Goal: Transaction & Acquisition: Obtain resource

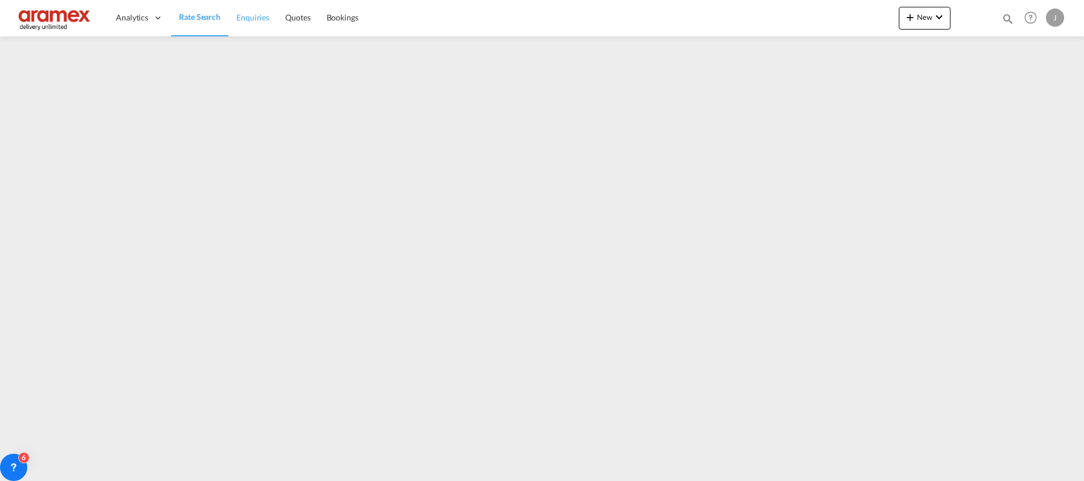
click at [239, 13] on span "Enquiries" at bounding box center [252, 18] width 33 height 10
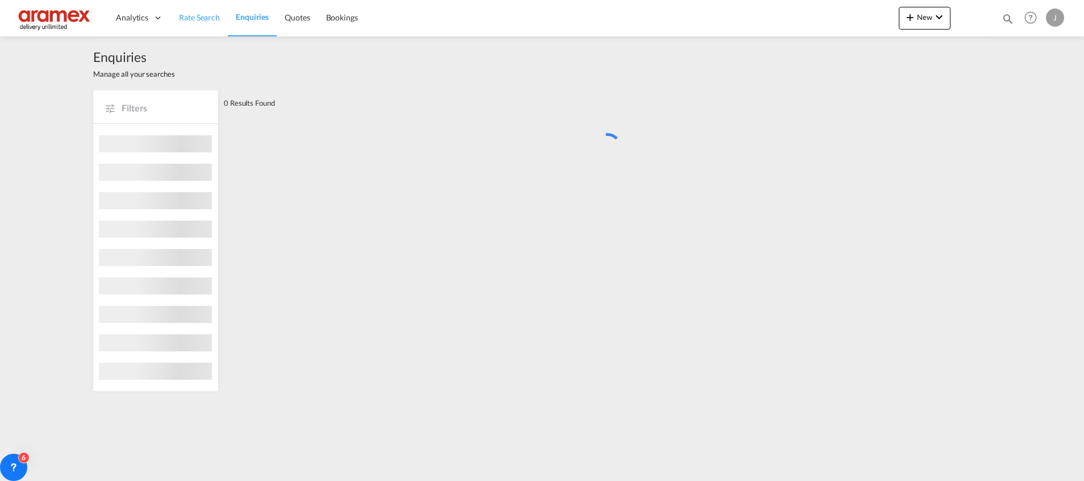
click at [200, 13] on span "Rate Search" at bounding box center [199, 18] width 41 height 10
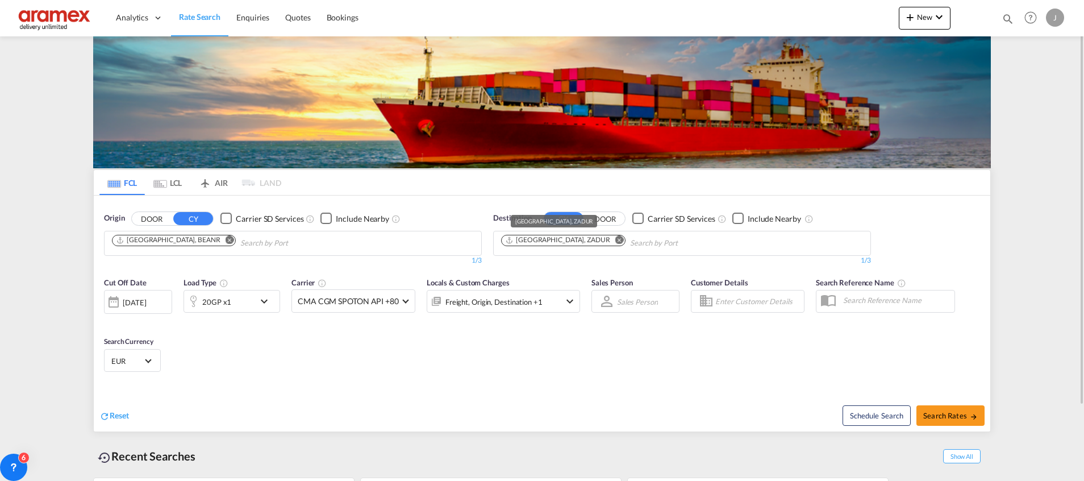
click at [540, 242] on div "Durban, ZADUR" at bounding box center [557, 240] width 105 height 10
click at [616, 240] on md-icon "Remove" at bounding box center [620, 239] width 9 height 9
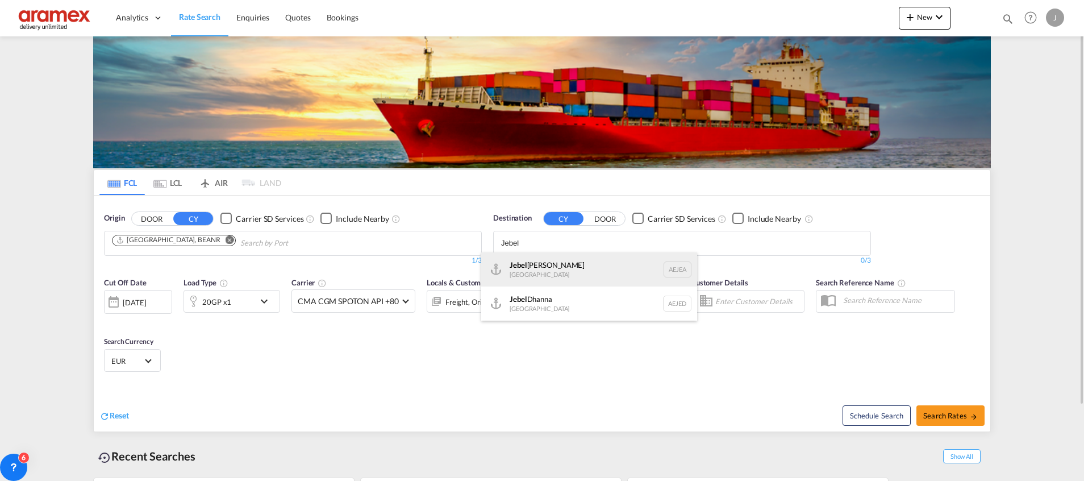
type input "Jebel"
drag, startPoint x: 551, startPoint y: 268, endPoint x: 530, endPoint y: 266, distance: 21.7
click at [551, 267] on div "Jebel Ali United Arab Emirates AEJEA" at bounding box center [589, 269] width 216 height 34
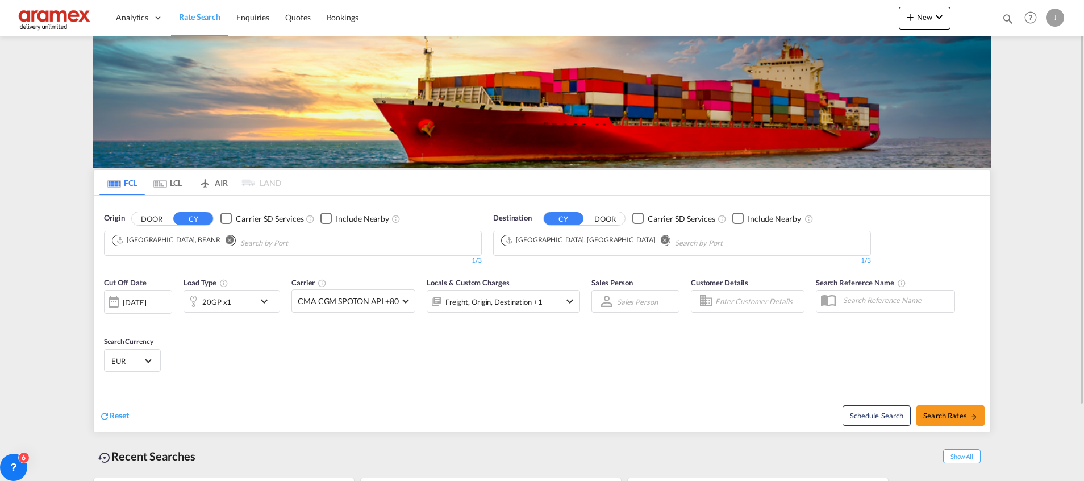
click at [240, 302] on div "20GP x1" at bounding box center [219, 301] width 70 height 23
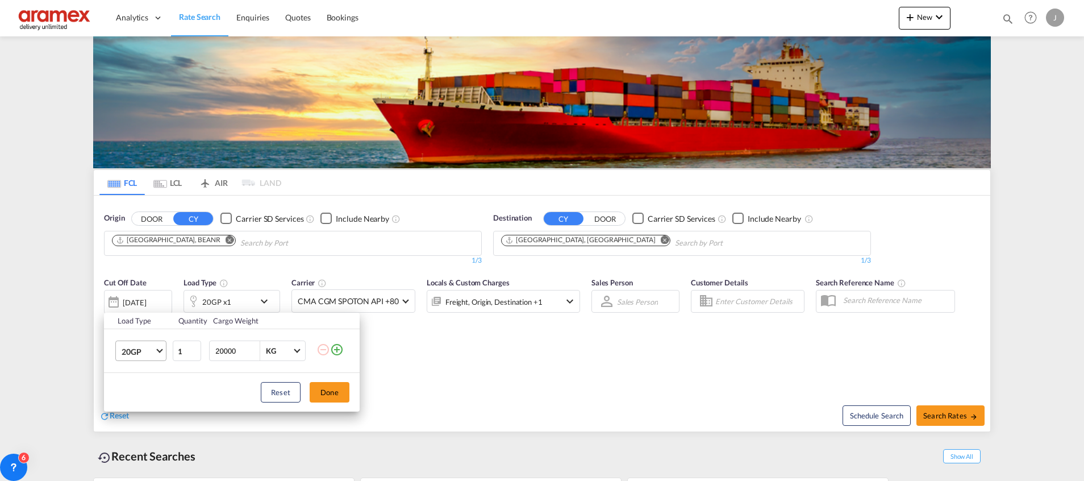
click at [146, 351] on span "20GP" at bounding box center [138, 351] width 33 height 11
click at [139, 454] on div "20RE" at bounding box center [131, 452] width 19 height 11
click at [326, 389] on button "Done" at bounding box center [330, 392] width 40 height 20
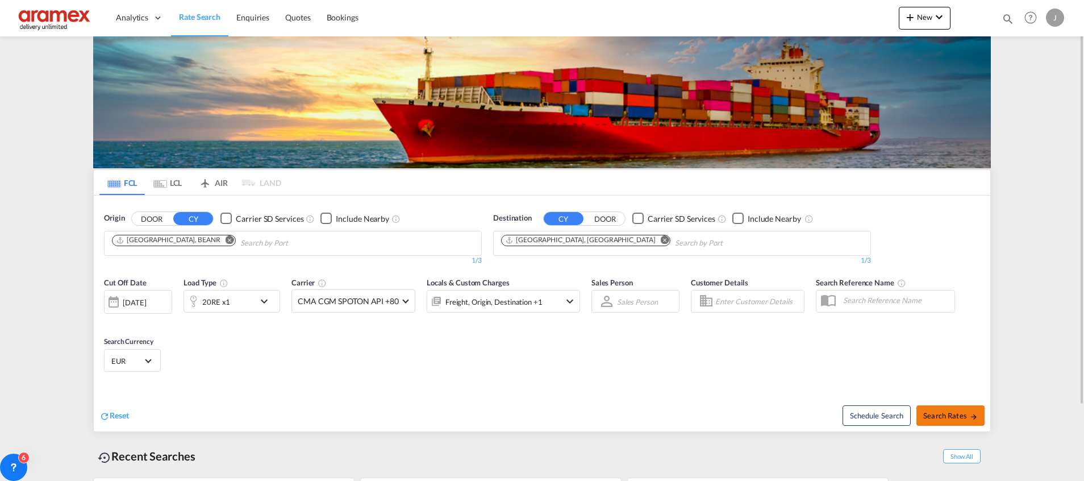
click at [948, 411] on span "Search Rates" at bounding box center [951, 415] width 55 height 9
type input "BEANR to AEJEA / 26 Aug 2025"
click at [936, 414] on span "Search Rates" at bounding box center [951, 415] width 55 height 9
type input "BEANR to AEJEA / [DATE]"
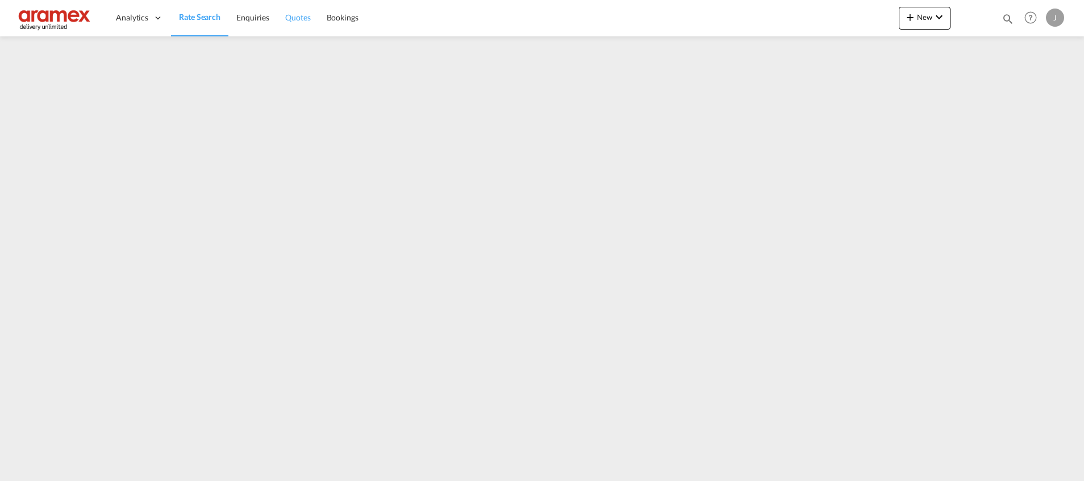
click at [299, 19] on span "Quotes" at bounding box center [297, 18] width 25 height 10
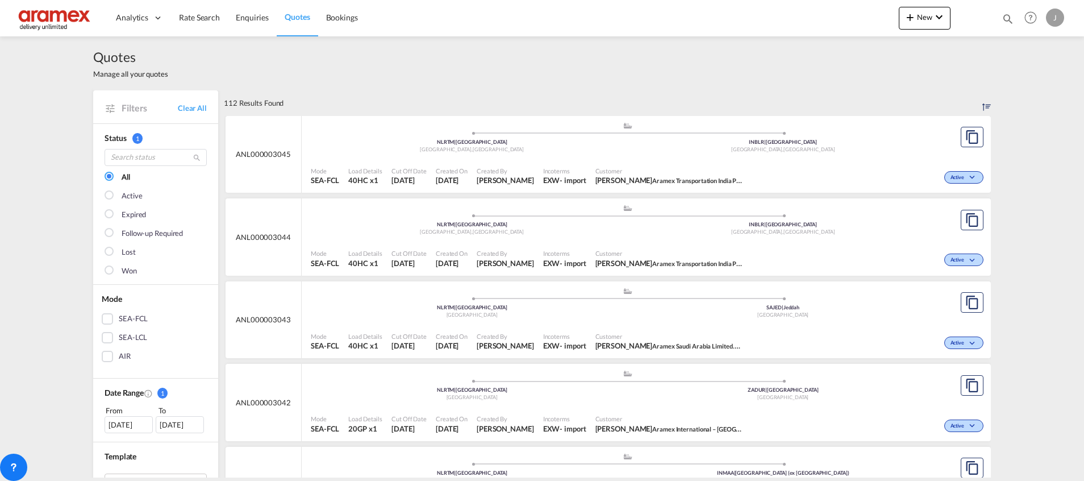
drag, startPoint x: 102, startPoint y: 319, endPoint x: 138, endPoint y: 326, distance: 37.0
click at [102, 318] on div "SEA-FCL" at bounding box center [107, 318] width 11 height 11
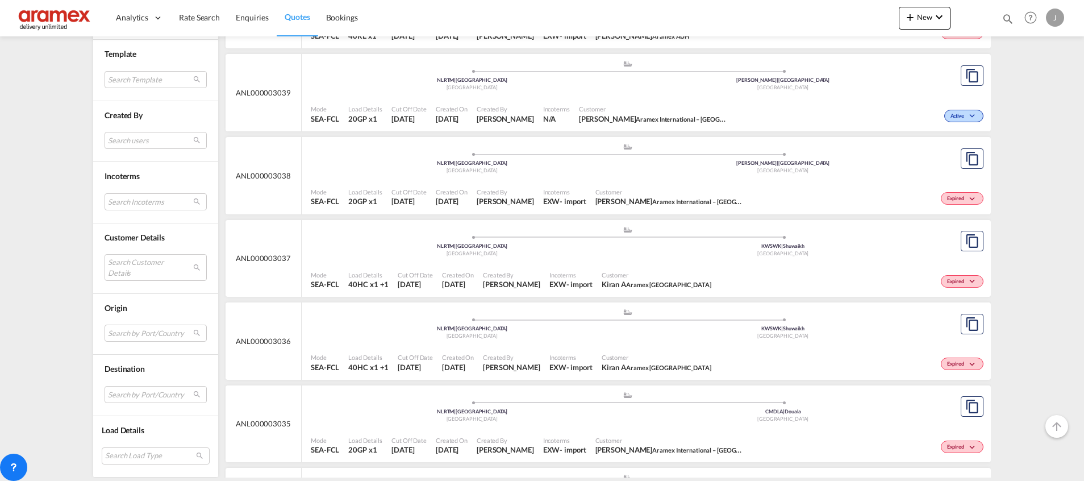
scroll to position [512, 0]
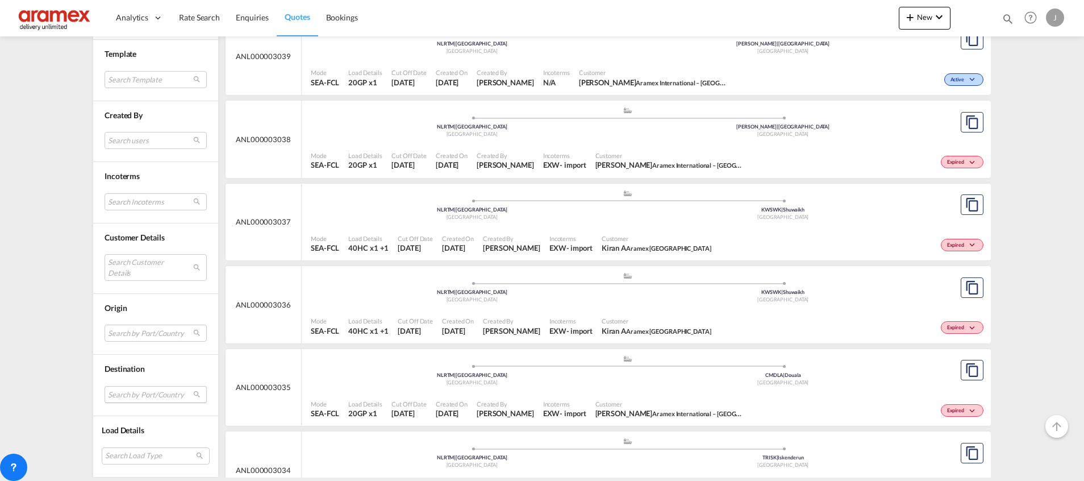
click at [127, 396] on md-select "Search by Port/Country JPNIC nichinan [GEOGRAPHIC_DATA] AEAMF mussafah [GEOGRAP…" at bounding box center [156, 394] width 102 height 17
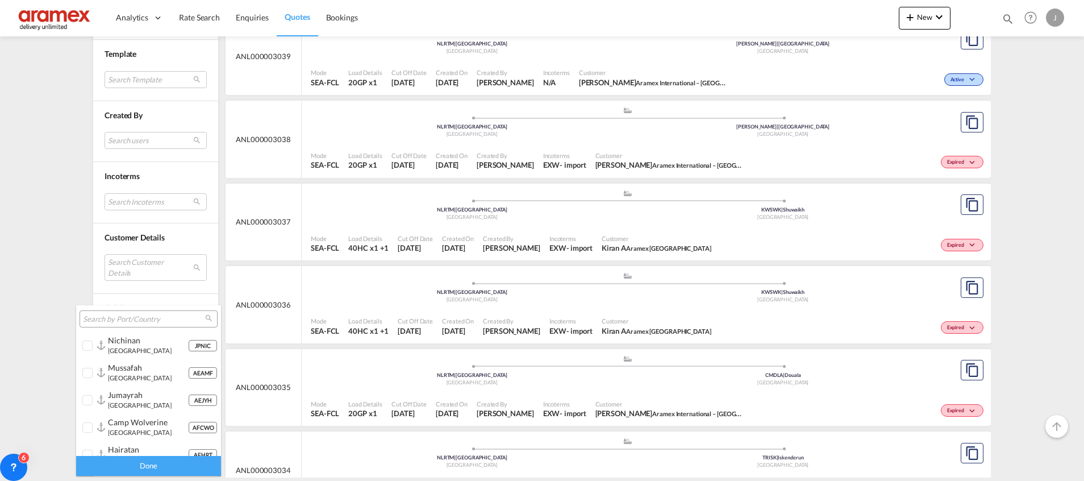
click at [134, 317] on input "search" at bounding box center [144, 319] width 122 height 10
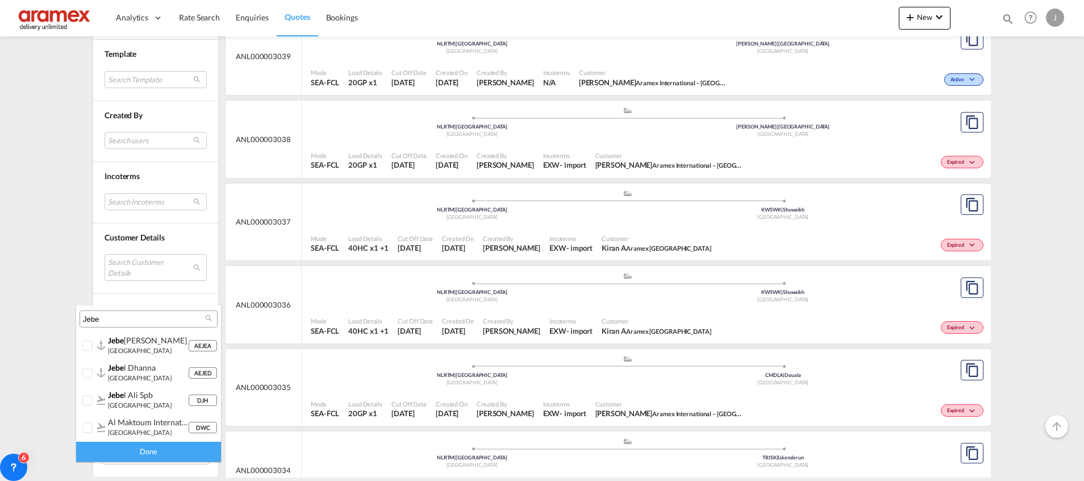
type input "Jebe"
click at [130, 346] on div "jebe l ali [GEOGRAPHIC_DATA]" at bounding box center [148, 344] width 80 height 19
click at [152, 452] on div "Done" at bounding box center [148, 452] width 145 height 20
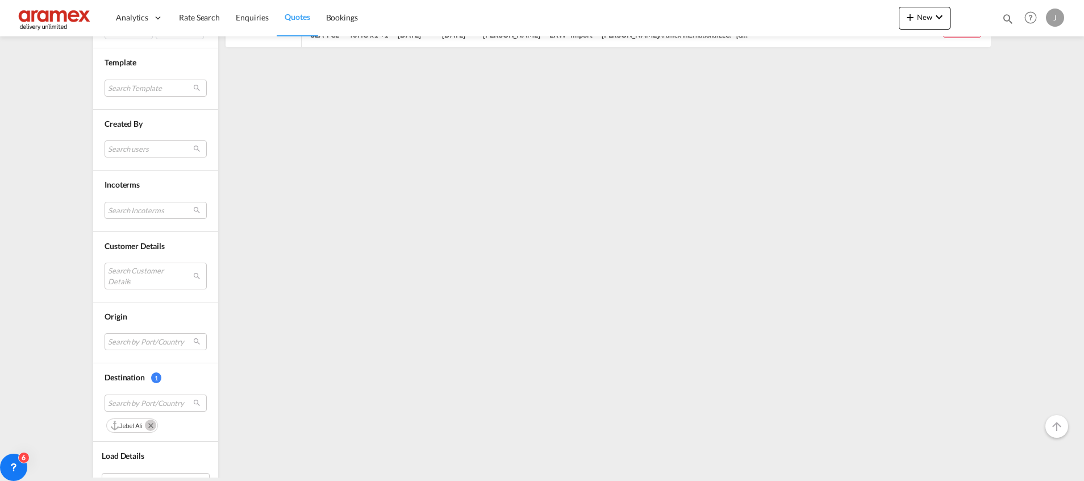
scroll to position [419, 0]
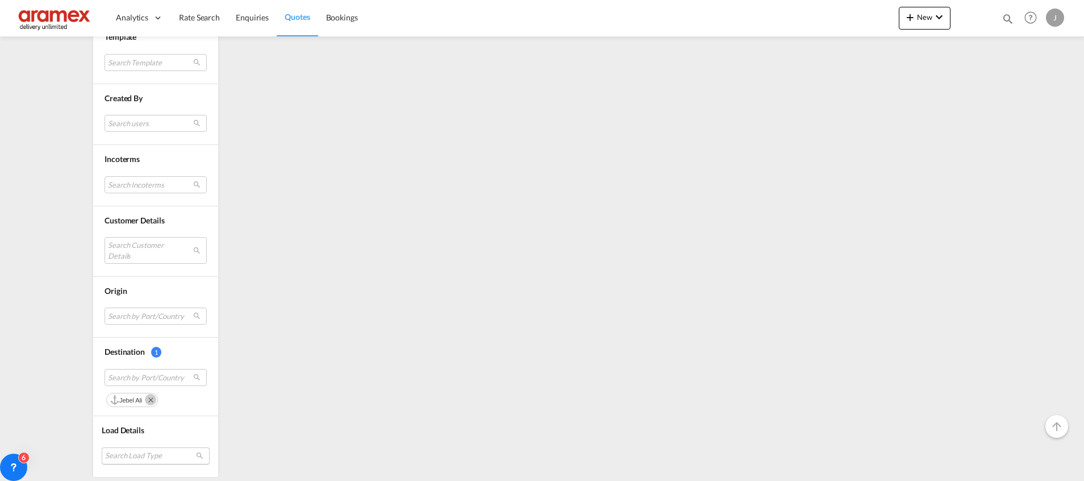
click at [151, 453] on md-select "Search Load Type 20GP 40GP 40HC 45HC 20RE 40RE 40HR 20OT 40OT 20FR 40FR 40NR 20…" at bounding box center [156, 455] width 108 height 17
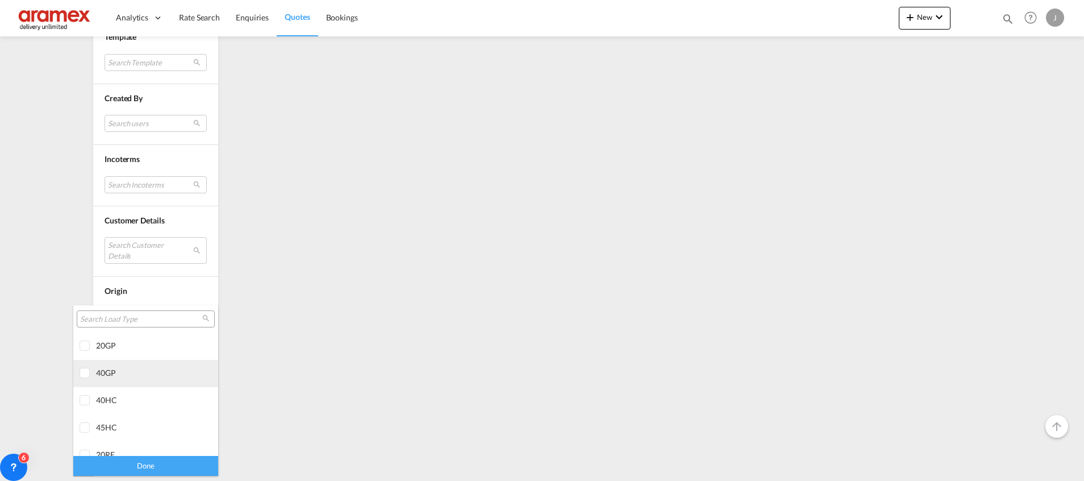
scroll to position [85, 0]
click at [85, 367] on div at bounding box center [85, 369] width 11 height 11
click at [120, 464] on div "Done" at bounding box center [145, 466] width 145 height 20
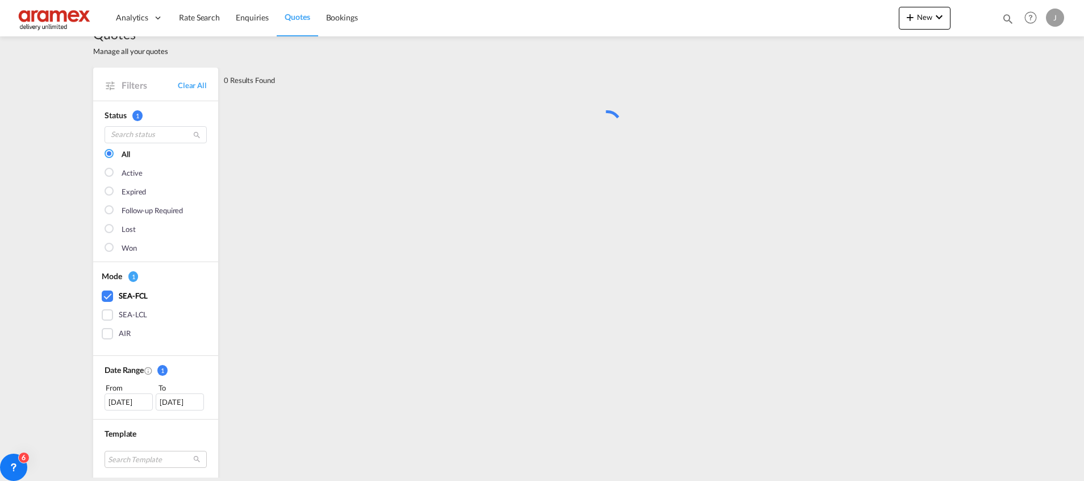
scroll to position [0, 0]
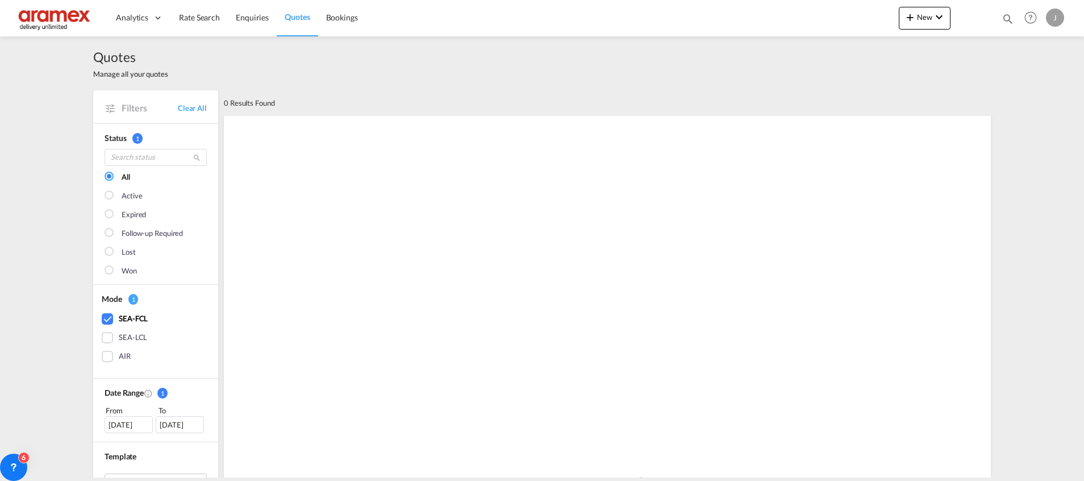
click at [119, 421] on div "[DATE]" at bounding box center [129, 424] width 48 height 17
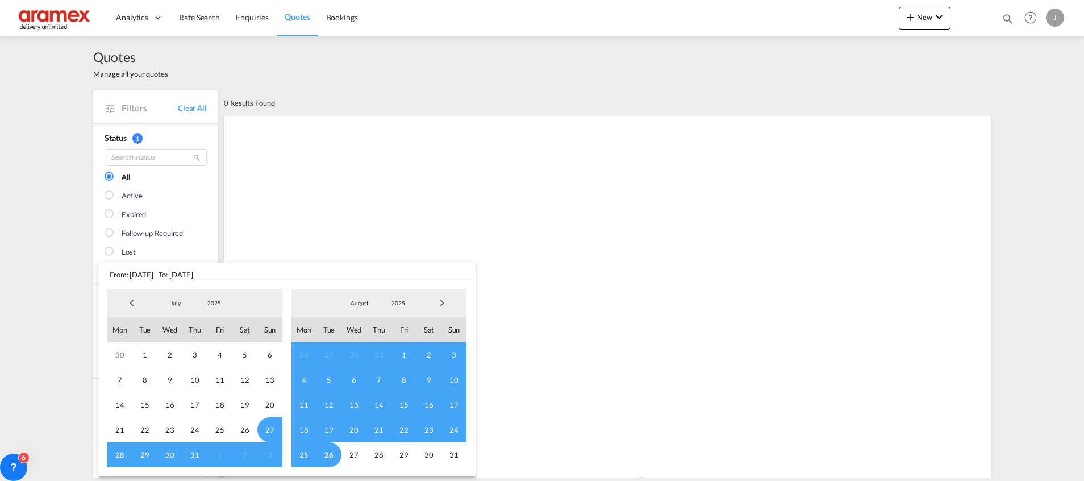
click at [131, 300] on span "Previous Month" at bounding box center [131, 303] width 23 height 23
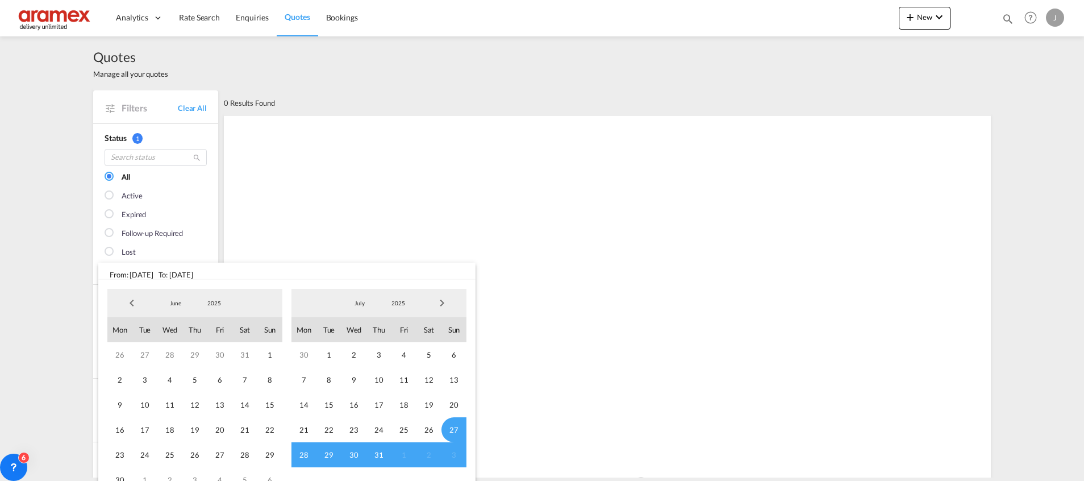
click at [131, 300] on span "Previous Month" at bounding box center [131, 303] width 23 height 23
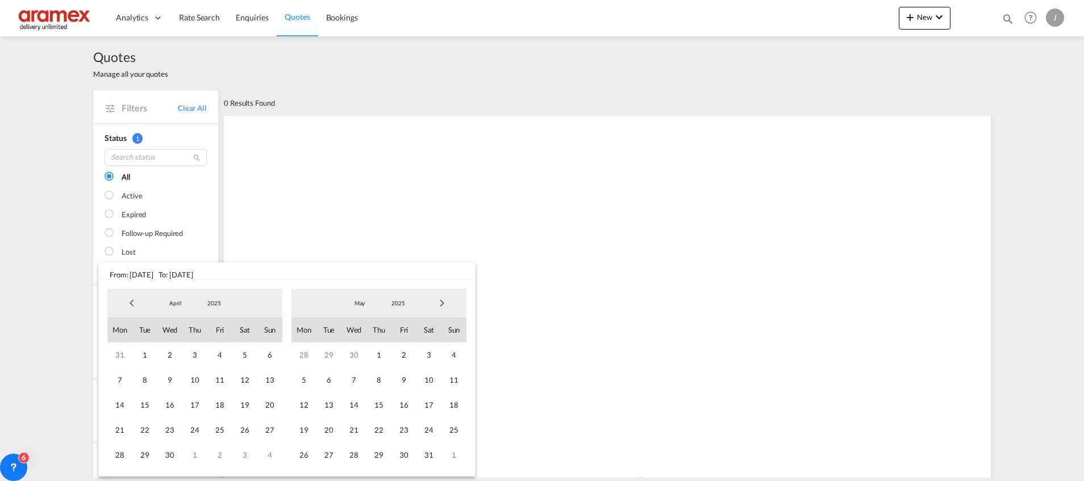
click at [130, 301] on span "Previous Month" at bounding box center [131, 303] width 23 height 23
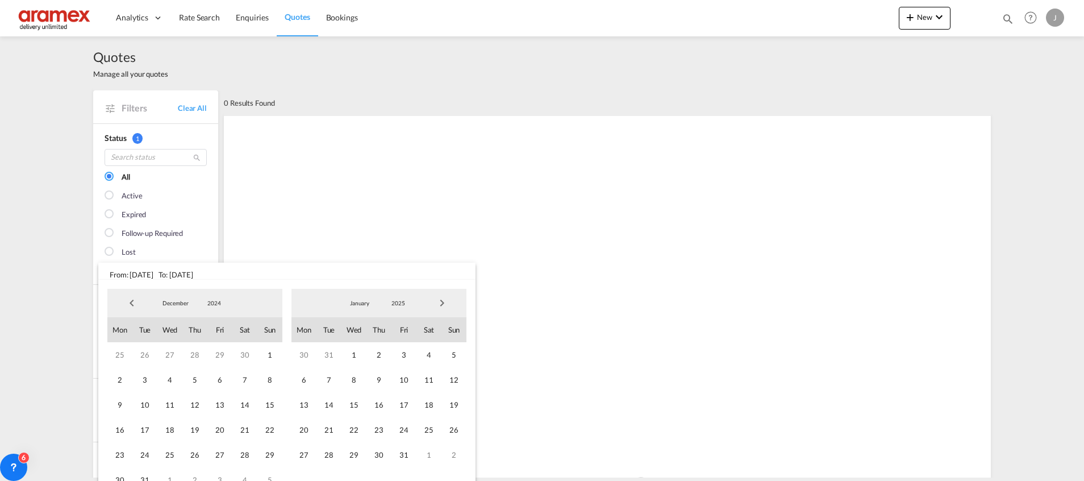
click at [130, 301] on span "Previous Month" at bounding box center [131, 303] width 23 height 23
drag, startPoint x: 196, startPoint y: 350, endPoint x: 374, endPoint y: 318, distance: 181.4
click at [197, 350] on span "1" at bounding box center [194, 354] width 25 height 25
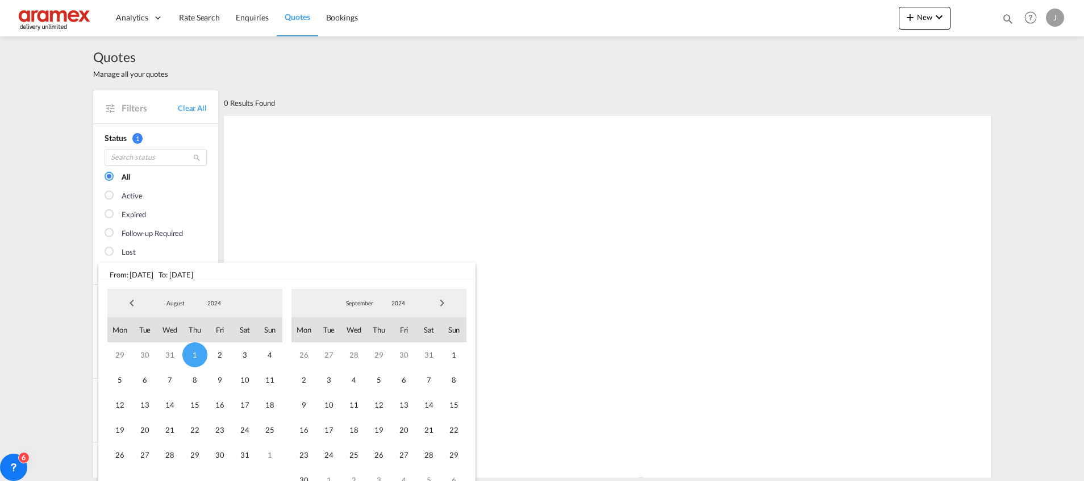
click at [448, 306] on span "Next Month" at bounding box center [442, 303] width 23 height 23
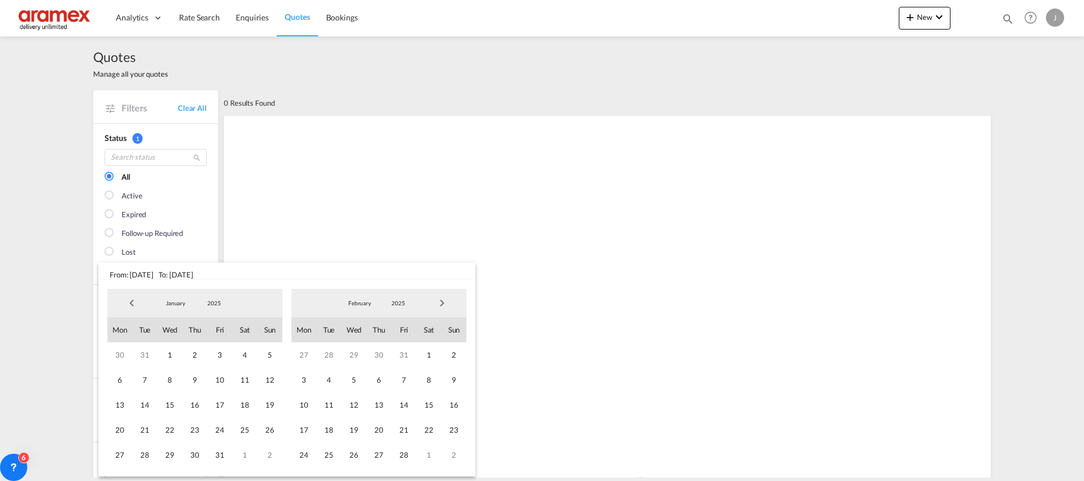
click at [448, 306] on span "Next Month" at bounding box center [442, 303] width 23 height 23
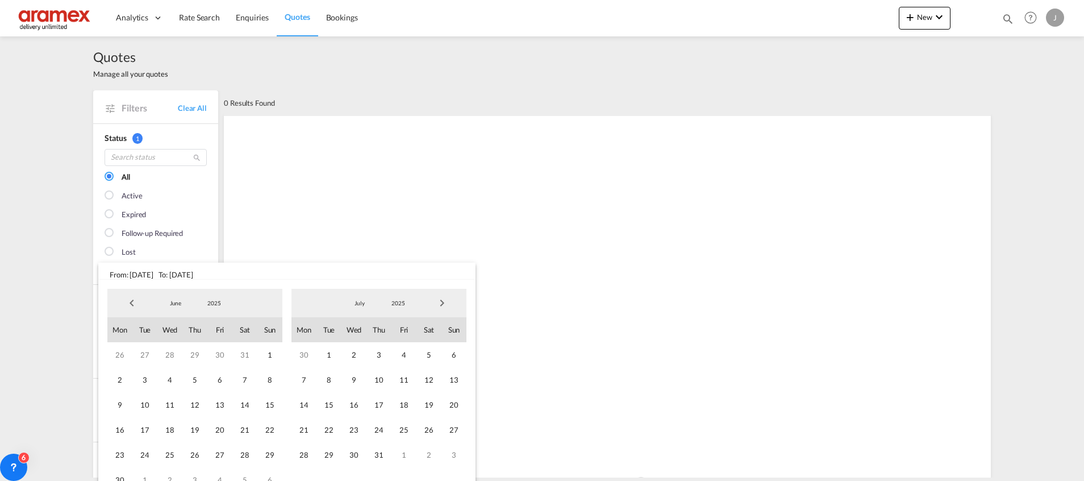
click at [448, 306] on span "Next Month" at bounding box center [442, 303] width 23 height 23
click at [331, 454] on span "26" at bounding box center [329, 454] width 25 height 25
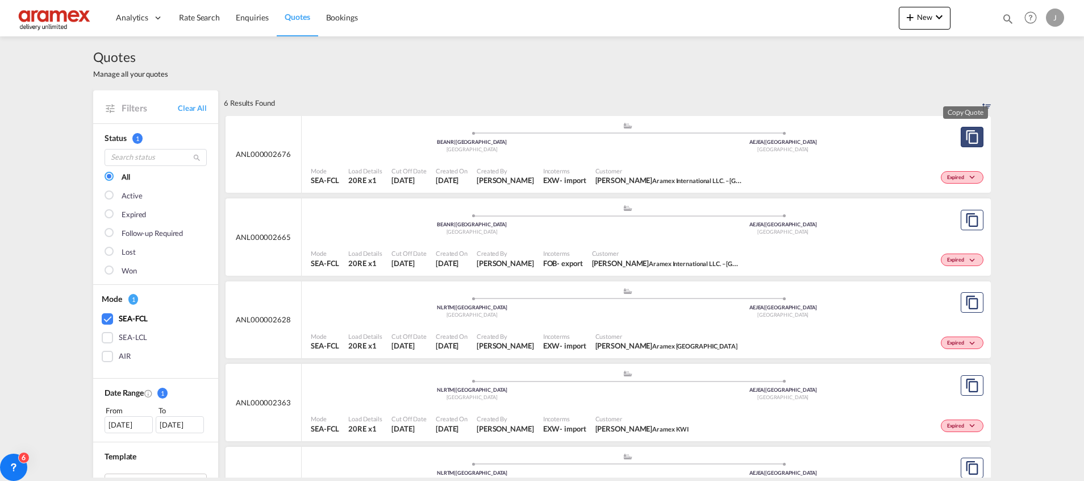
click at [966, 138] on md-icon "assets/icons/custom/copyQuote.svg" at bounding box center [973, 137] width 14 height 14
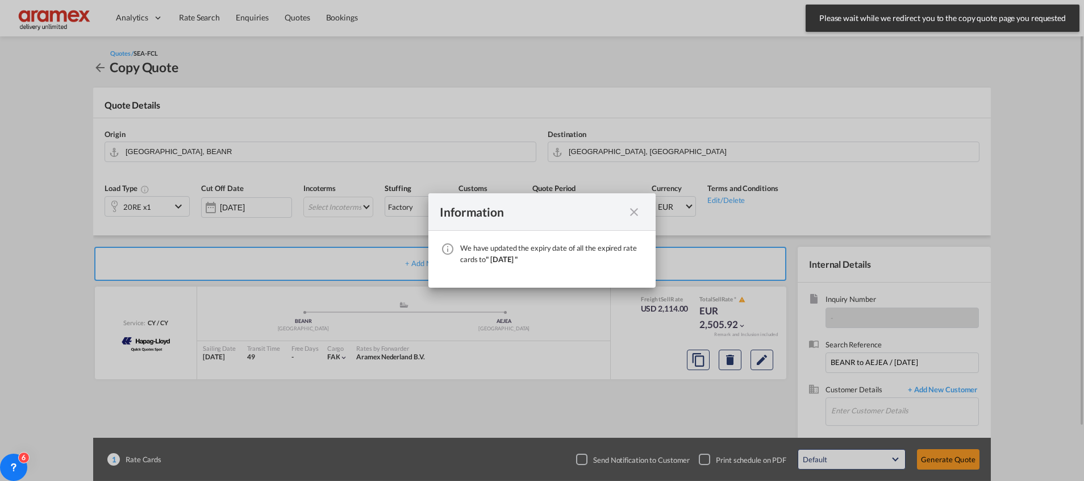
drag, startPoint x: 630, startPoint y: 214, endPoint x: 475, endPoint y: 209, distance: 155.2
click at [631, 210] on md-icon "icon-close fg-AAA8AD cursor" at bounding box center [635, 212] width 14 height 14
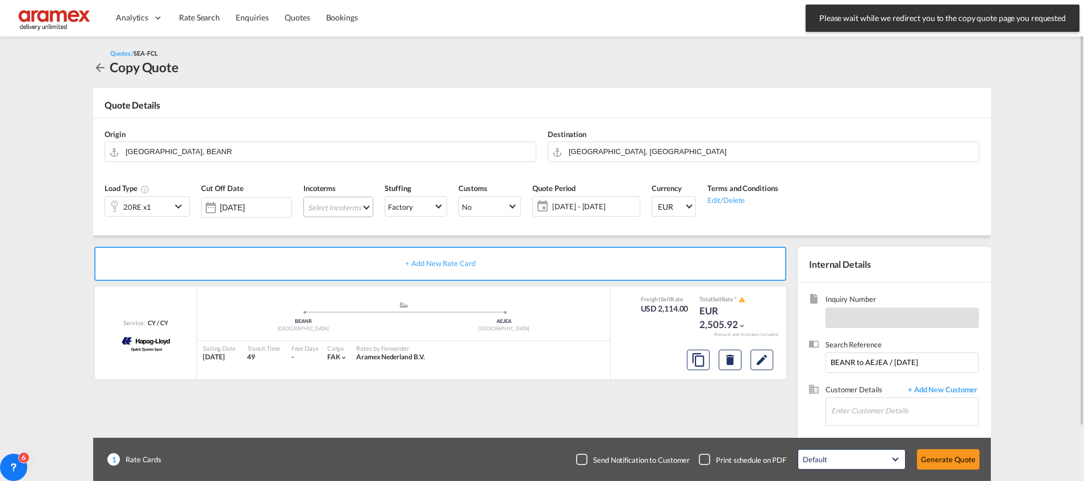
click at [322, 205] on md-select "Select Incoterms EXW - import Ex Works CIP - import Carriage and Insurance Paid…" at bounding box center [339, 207] width 70 height 20
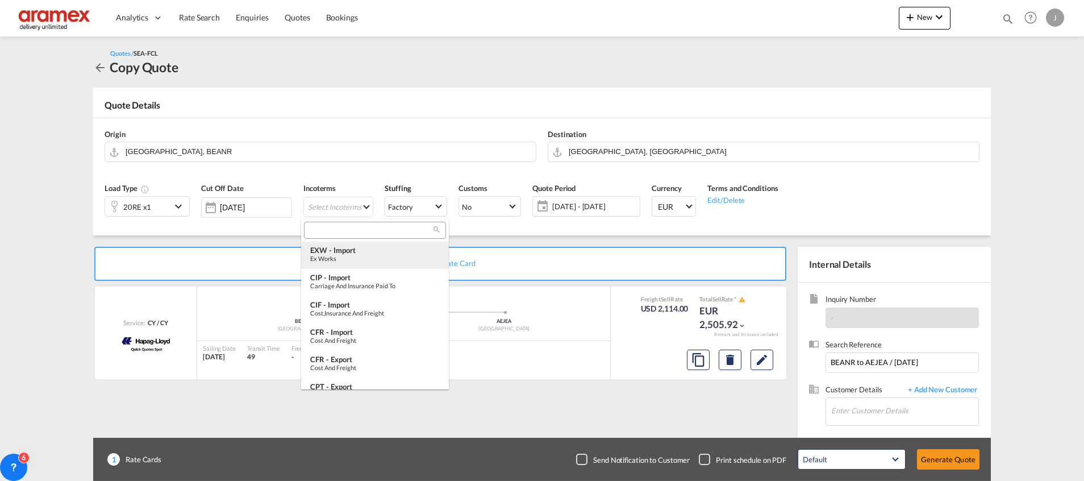
click at [338, 254] on div "EXW - import" at bounding box center [375, 250] width 130 height 9
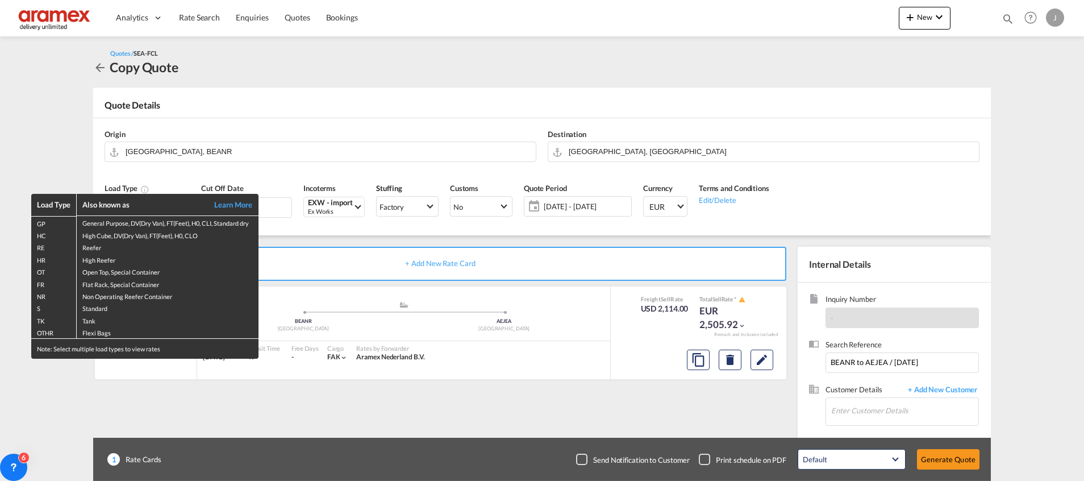
click at [452, 107] on div "Load Type Also known as Learn More GP General Purpose, DV(Dry Van), FT(Feet), H…" at bounding box center [542, 240] width 1084 height 481
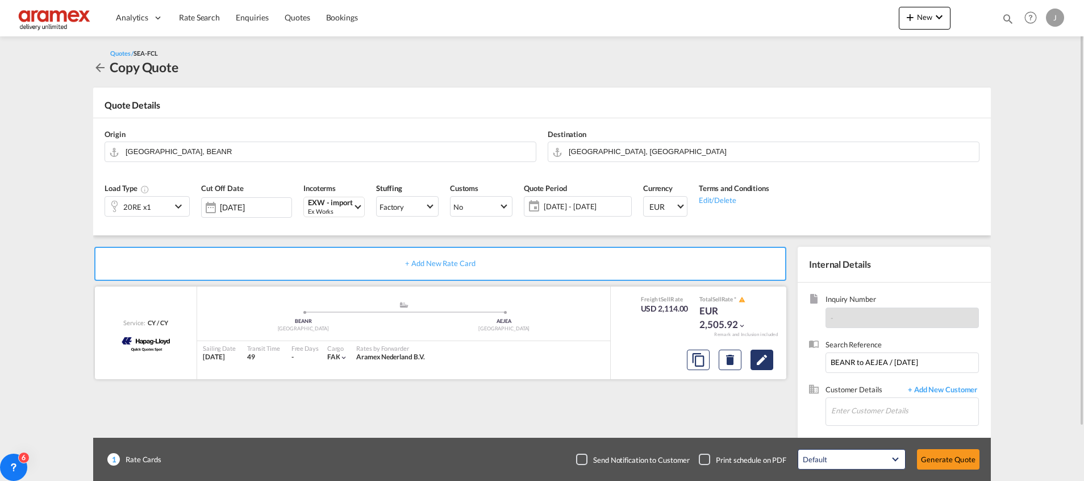
click at [770, 358] on button "Edit" at bounding box center [762, 360] width 23 height 20
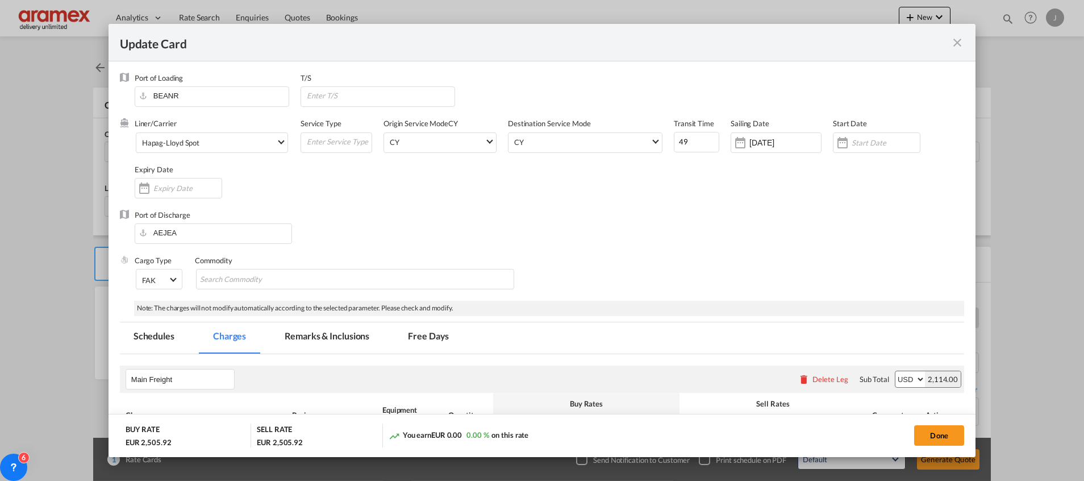
select select "per B/L"
select select "per shipment"
select select "per equipment"
select select "% on pickup"
select select "per equipment"
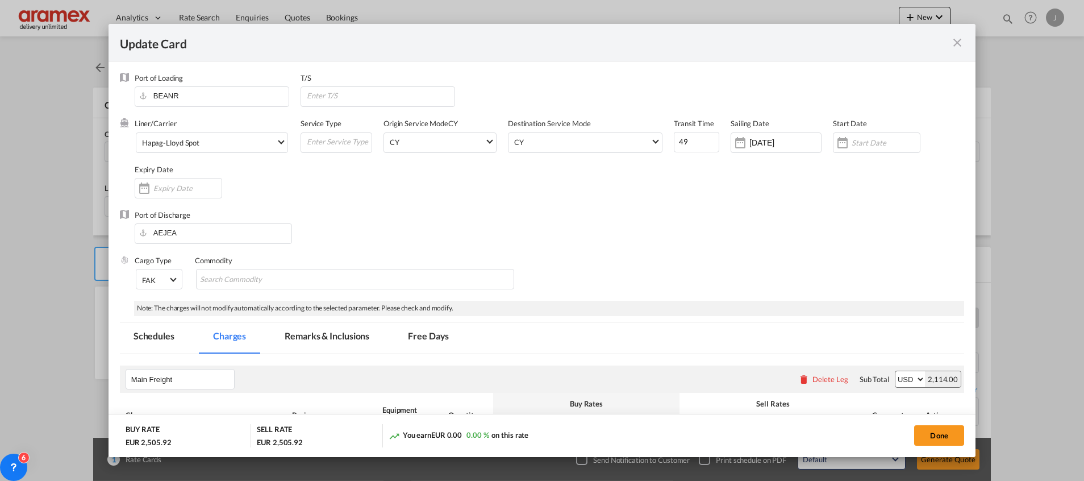
select select "per equipment"
drag, startPoint x: 684, startPoint y: 145, endPoint x: 657, endPoint y: 145, distance: 26.7
click at [657, 145] on div "Liner/Carrier Hapag-[PERSON_NAME] Spot 2HM LOGISTICS D.O.O AAXL GLOBAL SHIPPING…" at bounding box center [550, 163] width 830 height 91
type input "39"
click at [764, 146] on input "[DATE]" at bounding box center [786, 142] width 72 height 9
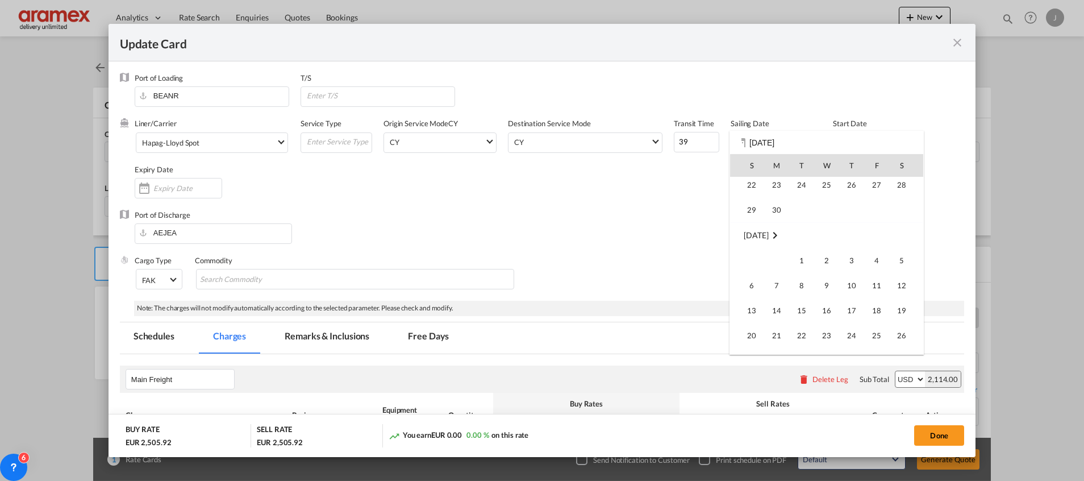
scroll to position [263198, 0]
click at [752, 335] on span "7" at bounding box center [752, 330] width 23 height 23
type input "[DATE]"
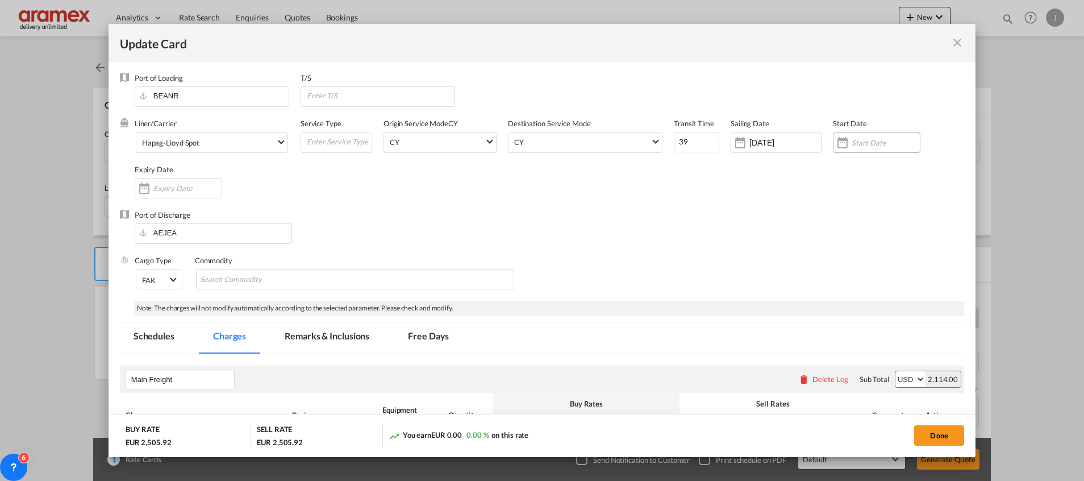
click at [854, 143] on input "Update CardPort of ..." at bounding box center [886, 142] width 68 height 9
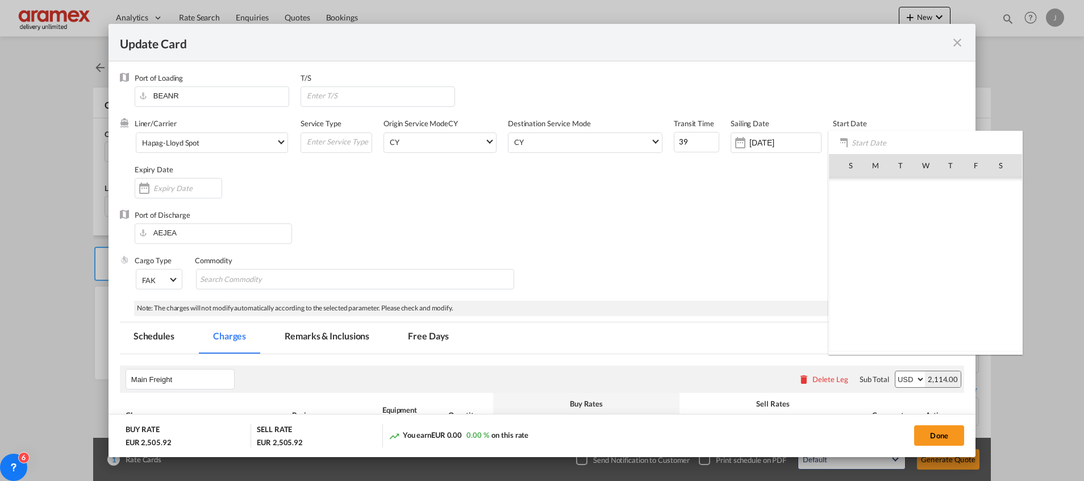
scroll to position [263138, 0]
drag, startPoint x: 893, startPoint y: 292, endPoint x: 785, endPoint y: 290, distance: 108.0
click at [893, 292] on span "26" at bounding box center [901, 290] width 24 height 24
type input "[DATE]"
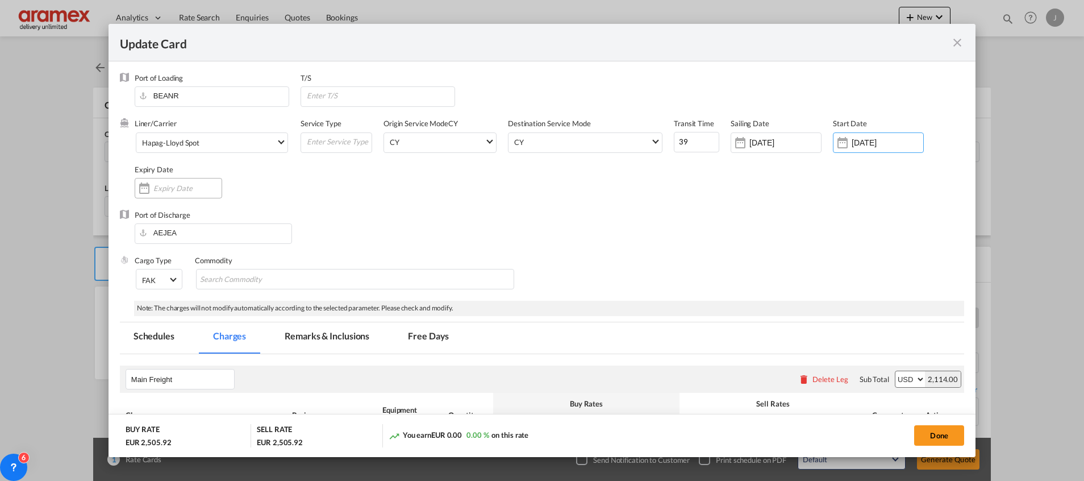
click at [161, 184] on input "Update CardPort of ..." at bounding box center [187, 188] width 68 height 9
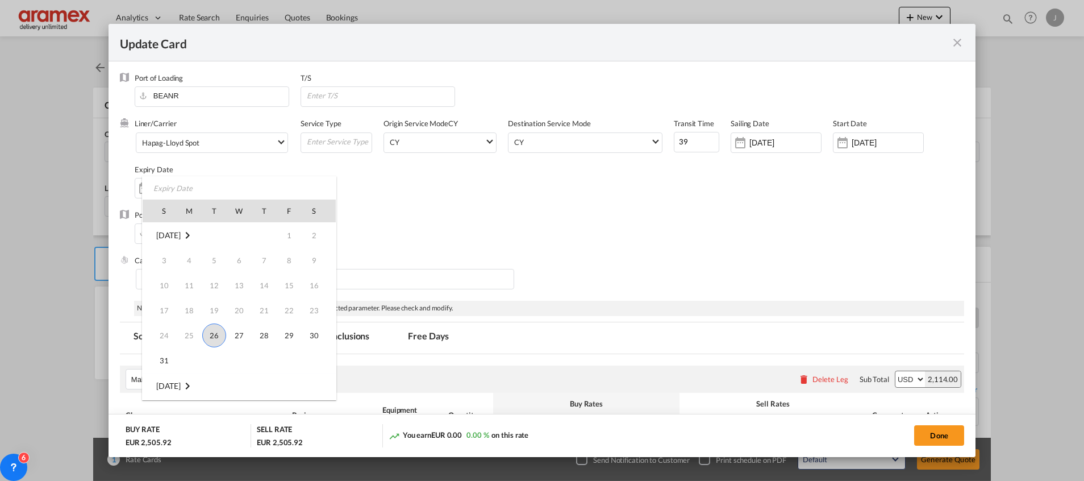
click at [220, 334] on span "26" at bounding box center [214, 335] width 24 height 24
type input "[DATE]"
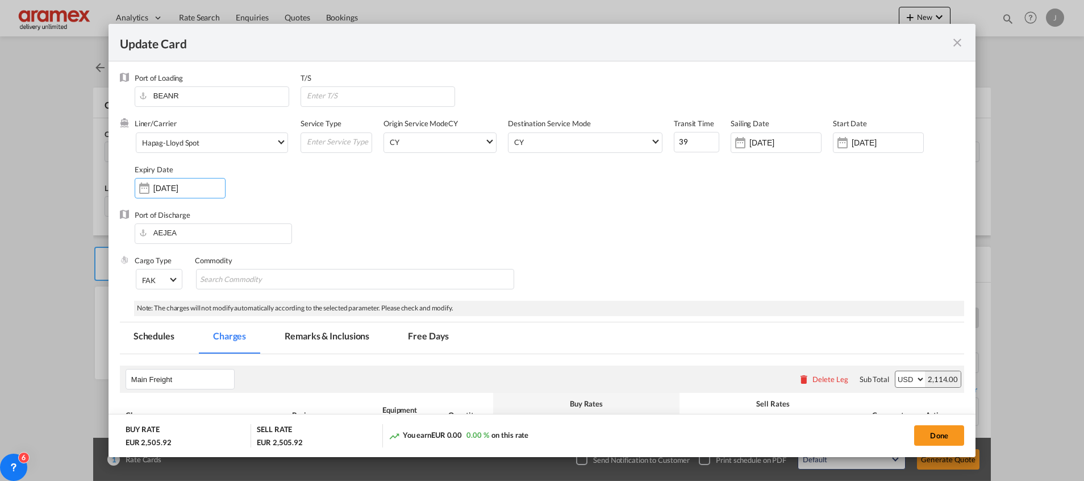
click at [641, 187] on div "Liner/Carrier Hapag-[PERSON_NAME] Spot 2HM LOGISTICS D.O.O AAXL GLOBAL SHIPPING…" at bounding box center [550, 163] width 830 height 91
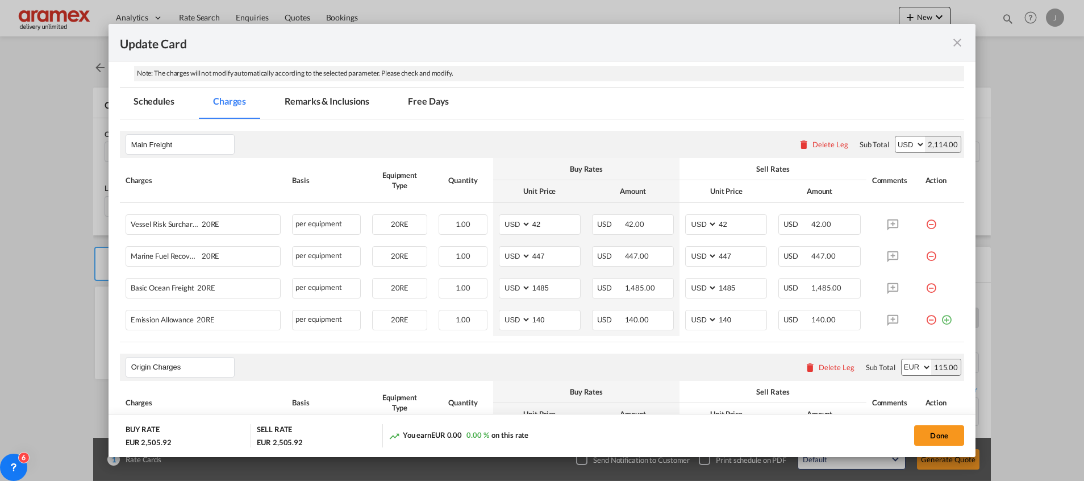
scroll to position [256, 0]
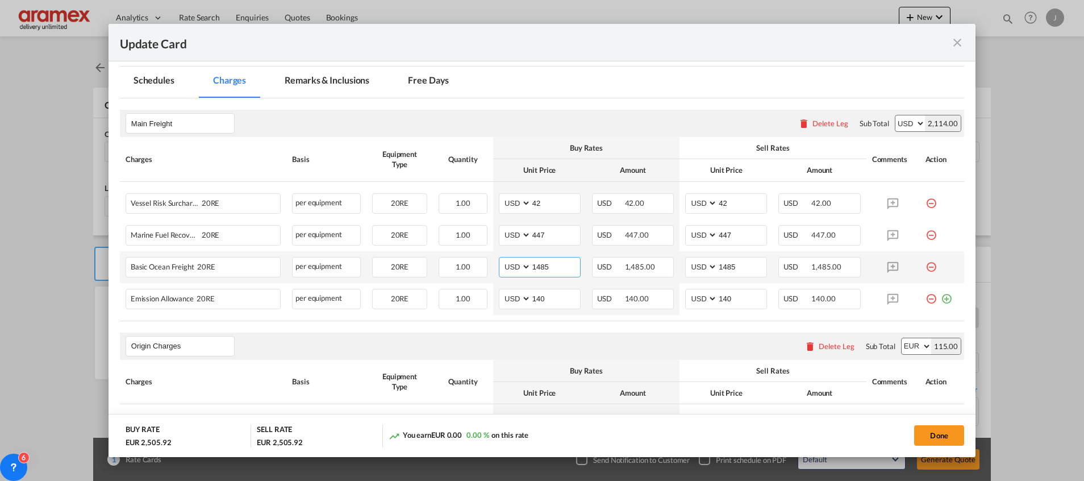
click at [541, 266] on input "1485" at bounding box center [555, 265] width 49 height 17
paste input "383"
type input "1383"
click at [725, 266] on input "1485" at bounding box center [742, 265] width 49 height 17
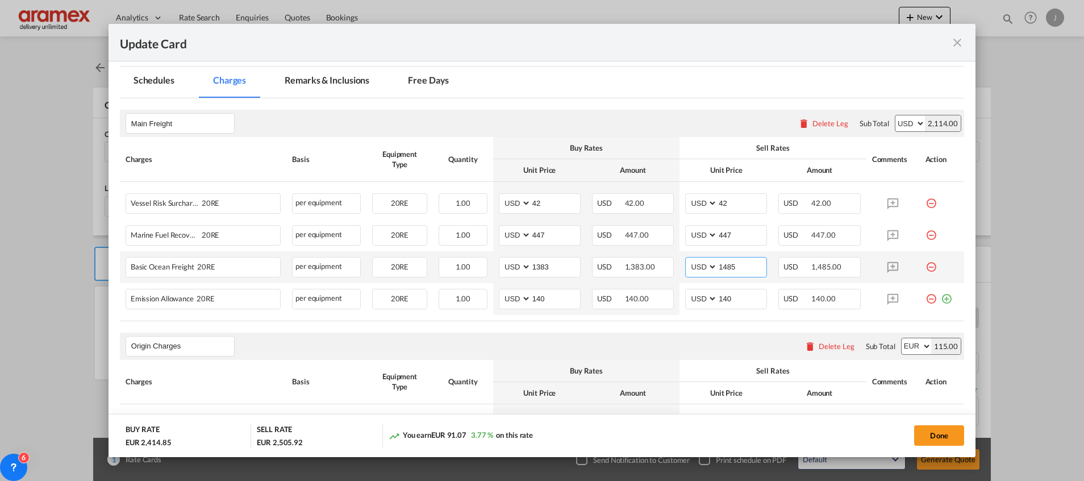
click at [725, 266] on input "1485" at bounding box center [742, 265] width 49 height 17
paste input "383"
type input "1383"
drag, startPoint x: 555, startPoint y: 300, endPoint x: 517, endPoint y: 301, distance: 38.7
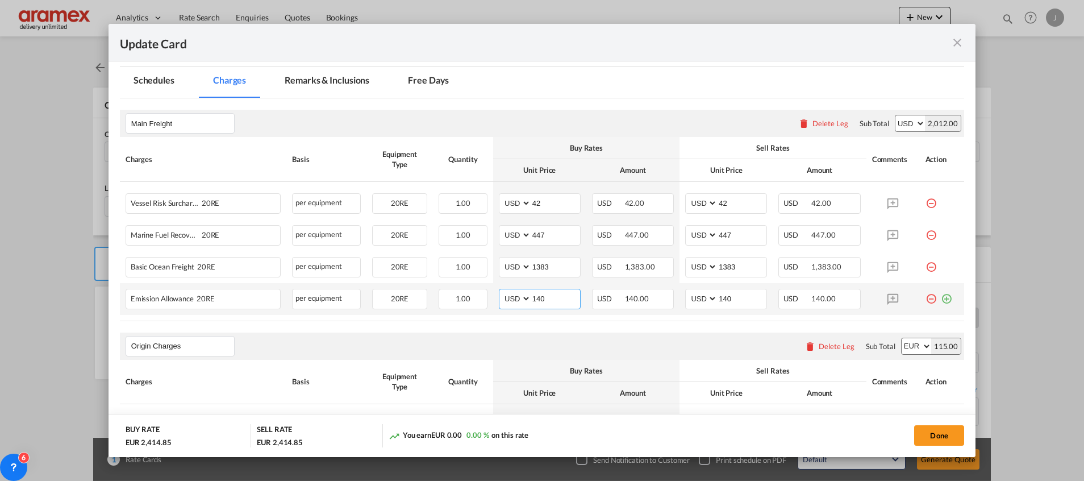
click at [517, 301] on md-input-container "AED AFN ALL AMD ANG AOA ARS AUD AWG AZN BAM BBD BDT BGN BHD BIF BMD BND [PERSON…" at bounding box center [540, 299] width 82 height 20
type input "133"
drag, startPoint x: 738, startPoint y: 298, endPoint x: 670, endPoint y: 298, distance: 67.6
click at [680, 298] on td "AED AFN ALL AMD ANG AOA ARS AUD AWG AZN BAM BBD BDT BGN BHD BIF BMD BND [PERSON…" at bounding box center [726, 299] width 93 height 32
type input "133"
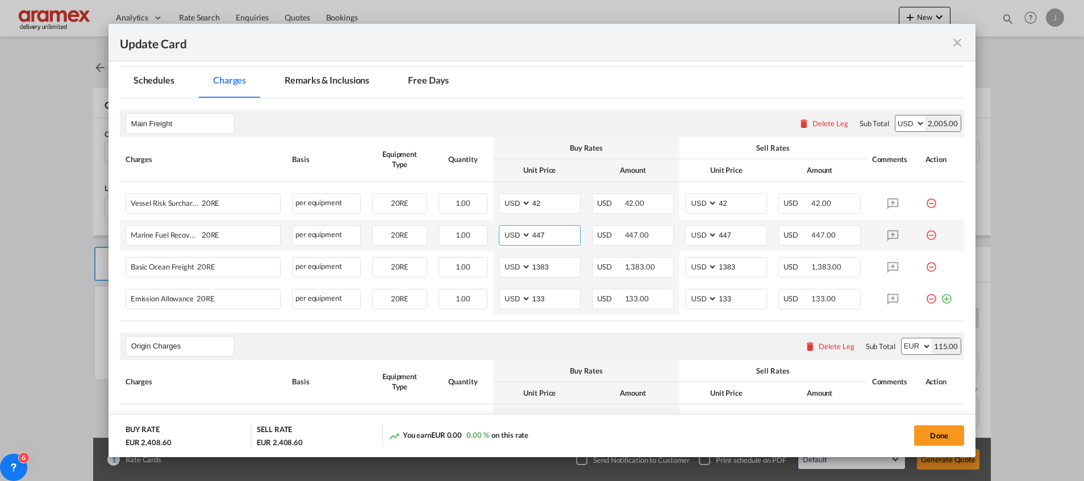
drag, startPoint x: 549, startPoint y: 236, endPoint x: 508, endPoint y: 235, distance: 41.5
click at [517, 235] on md-input-container "AED AFN ALL AMD ANG AOA ARS AUD AWG AZN BAM BBD BDT BGN BHD BIF BMD BND [PERSON…" at bounding box center [540, 235] width 82 height 20
click at [539, 232] on input "413" at bounding box center [555, 234] width 49 height 17
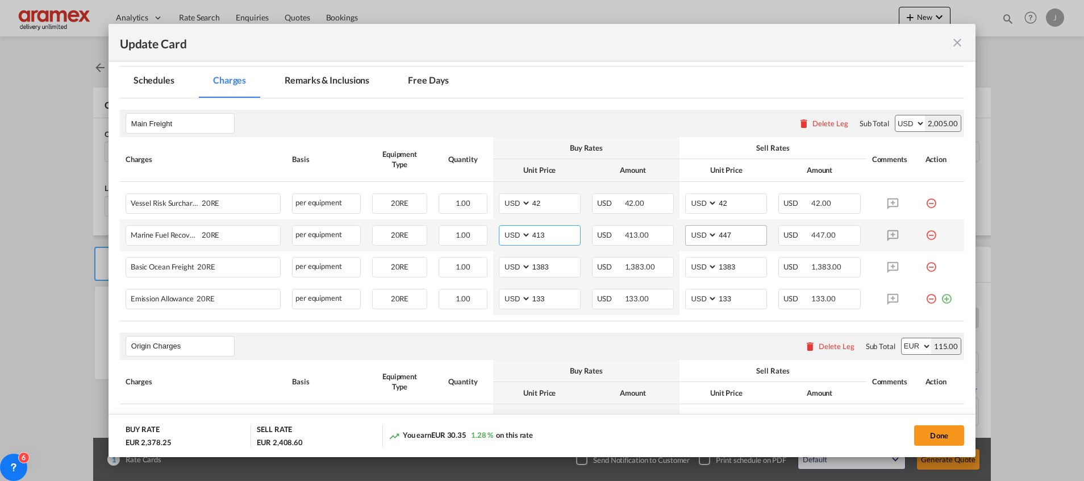
type input "413"
click at [724, 234] on input "447" at bounding box center [742, 234] width 49 height 17
paste input "13"
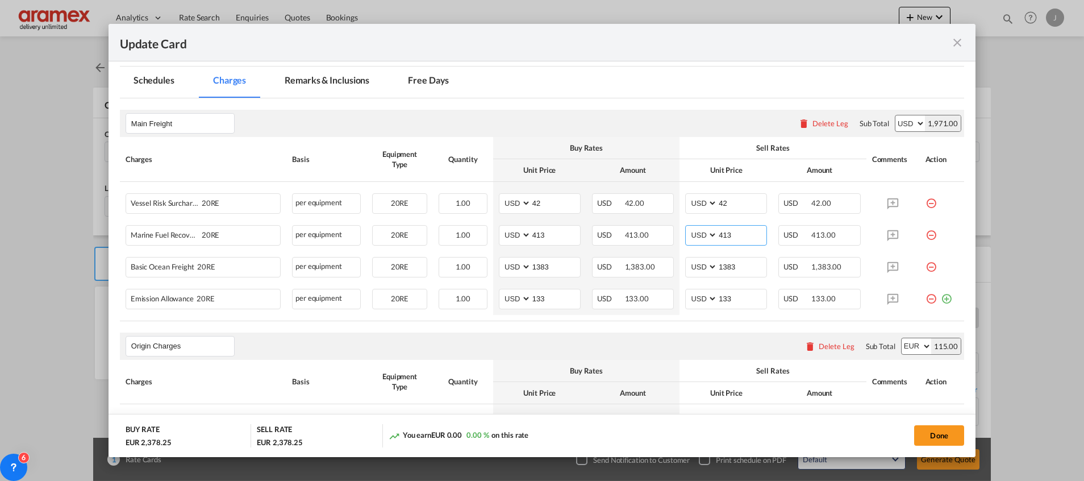
type input "413"
click at [941, 298] on md-icon "icon-plus-circle-outline green-400-fg" at bounding box center [946, 294] width 11 height 11
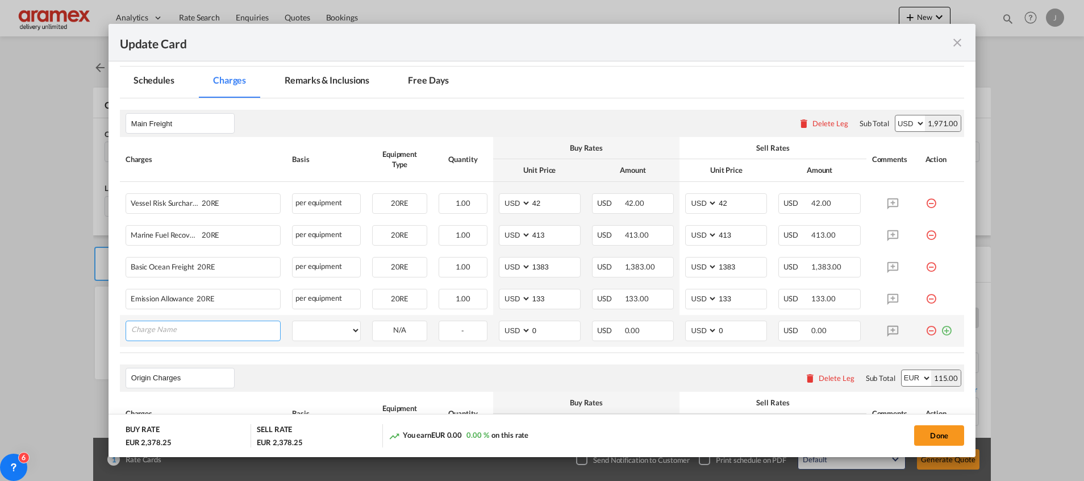
paste input "Heavy Lift Charge Between 20.001 and 34 ton container gross weight (VGM) USD 150"
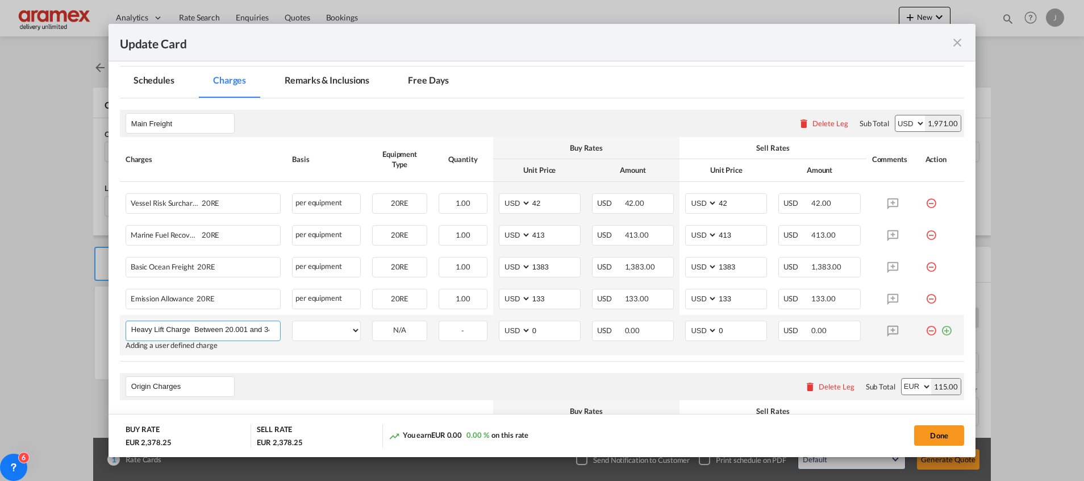
scroll to position [0, 155]
click at [229, 330] on input "Heavy Lift Charge Between 20.001 and 34 ton container gross weight (VGM) USD 150" at bounding box center [205, 329] width 149 height 17
drag, startPoint x: 127, startPoint y: 335, endPoint x: 41, endPoint y: 333, distance: 86.4
click at [41, 333] on div "Update Card Port of [GEOGRAPHIC_DATA] BEANR T/S Liner/Carrier Hapag-[PERSON_NAM…" at bounding box center [542, 240] width 1084 height 481
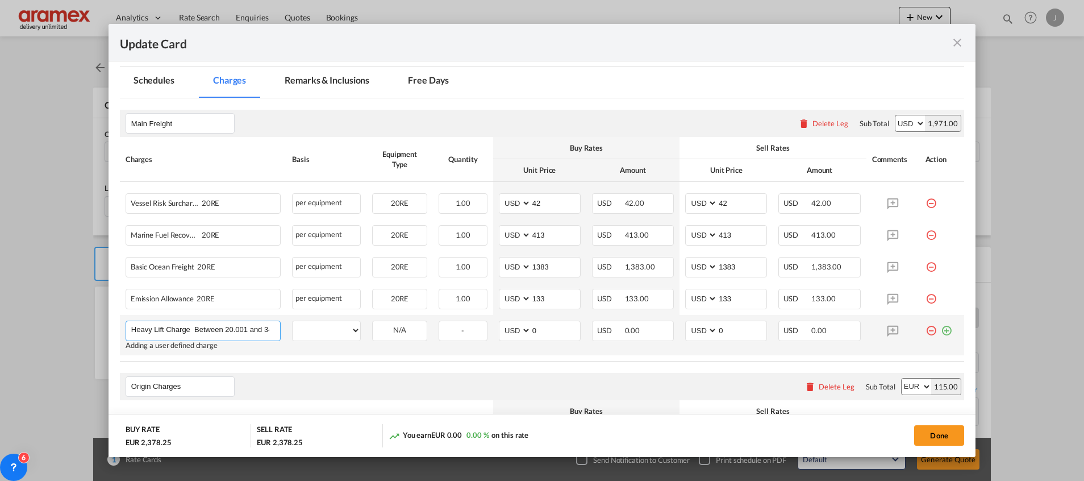
click at [148, 332] on input "Heavy Lift Charge Between 20.001 and 34 ton container gross weight (VGM) USD 150" at bounding box center [205, 329] width 149 height 17
type input "Heavy Lift Charge If Between 20.001 and 34 ton container gross weight (VGM) USD…"
drag, startPoint x: 338, startPoint y: 369, endPoint x: 347, endPoint y: 334, distance: 36.5
click at [342, 362] on rate-modification "Main Freight Please enter leg name Leg Name Already Exists Delete Leg Sub Total…" at bounding box center [542, 440] width 845 height 685
drag, startPoint x: 347, startPoint y: 329, endPoint x: 339, endPoint y: 335, distance: 10.1
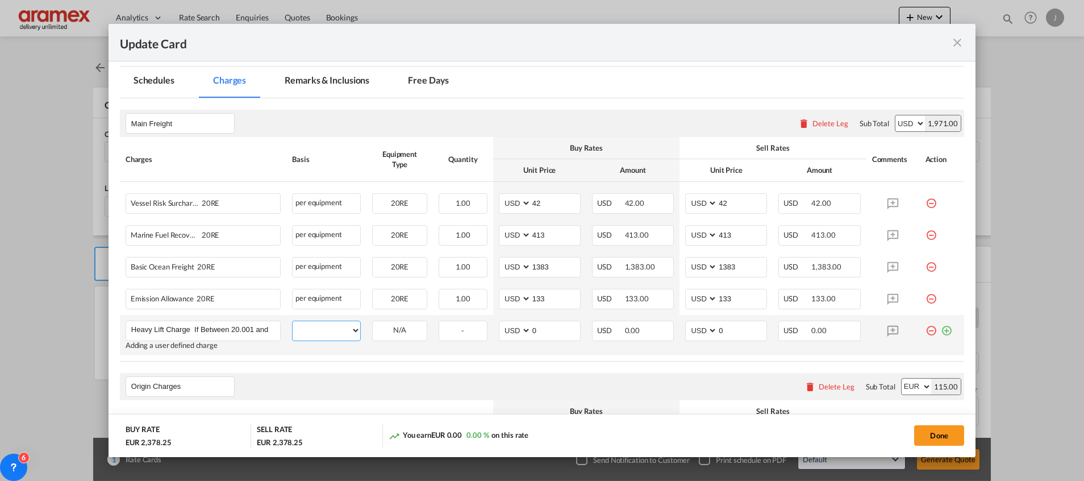
click at [346, 329] on select "per equipment per container per B/L per shipping bill per shipment % on freight…" at bounding box center [327, 330] width 68 height 18
select select "per equipment"
click at [293, 321] on select "per equipment per container per B/L per shipping bill per shipment % on freight…" at bounding box center [327, 330] width 68 height 18
click at [393, 333] on select "20RE" at bounding box center [400, 330] width 54 height 15
select select "20RE"
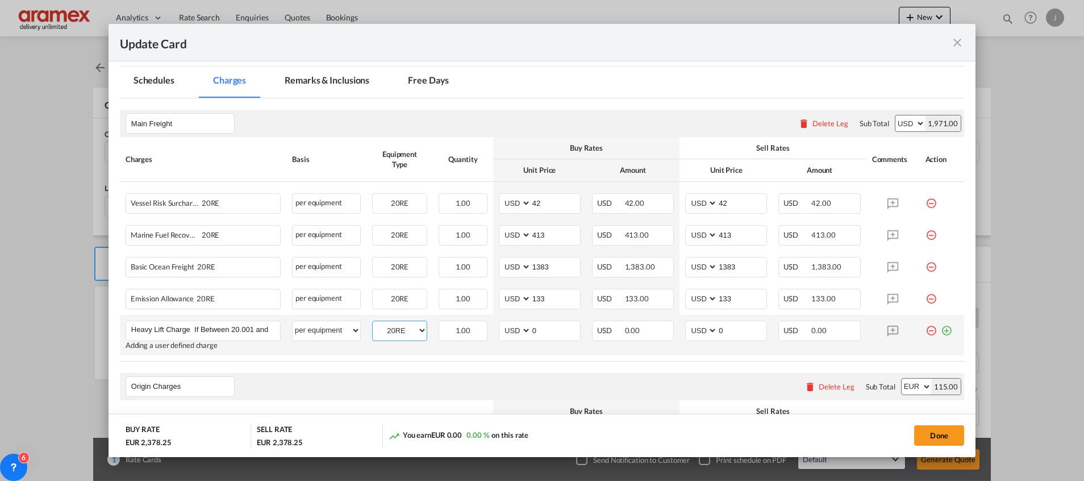
click at [373, 323] on select "20RE" at bounding box center [400, 330] width 54 height 15
click at [469, 369] on rate-modification "Main Freight Please enter leg name Leg Name Already Exists Delete Leg Sub Total…" at bounding box center [542, 440] width 845 height 685
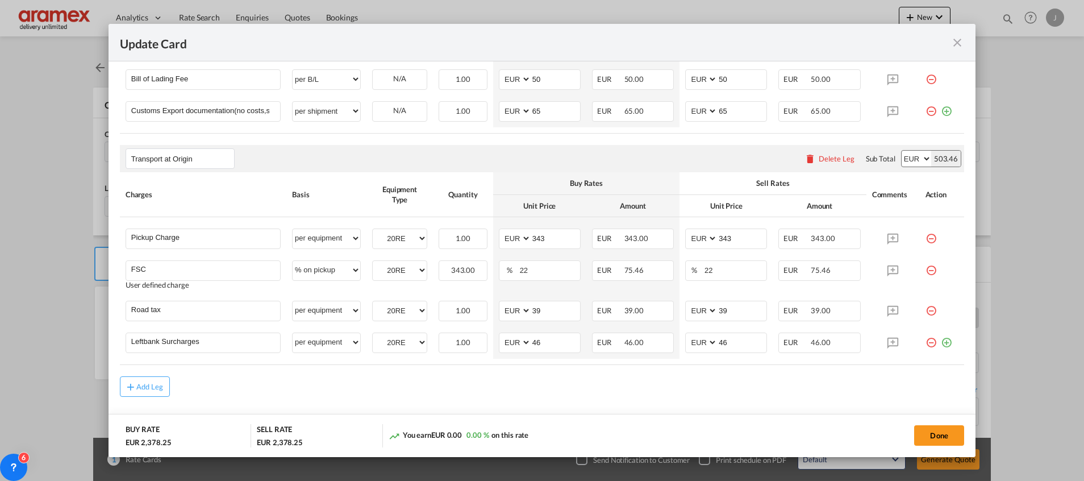
scroll to position [668, 0]
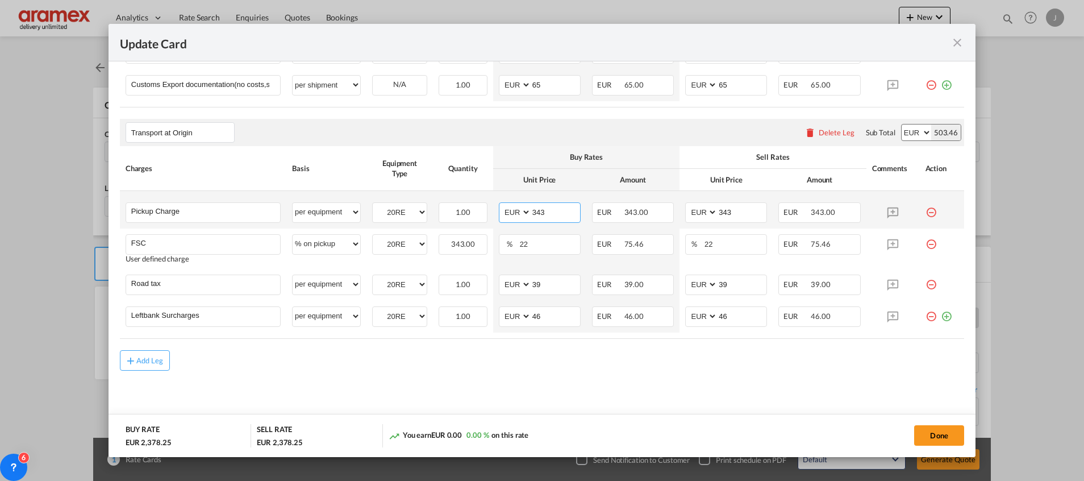
drag, startPoint x: 553, startPoint y: 205, endPoint x: 512, endPoint y: 210, distance: 41.2
click at [512, 210] on md-input-container "AED AFN ALL AMD ANG AOA ARS AUD AWG AZN BAM BBD BDT BGN BHD BIF BMD BND [PERSON…" at bounding box center [540, 212] width 82 height 20
paste input "57"
type input "357"
click at [698, 215] on md-input-container "AED AFN ALL AMD ANG AOA ARS AUD AWG AZN BAM BBD BDT BGN BHD BIF BMD BND [PERSON…" at bounding box center [726, 212] width 82 height 20
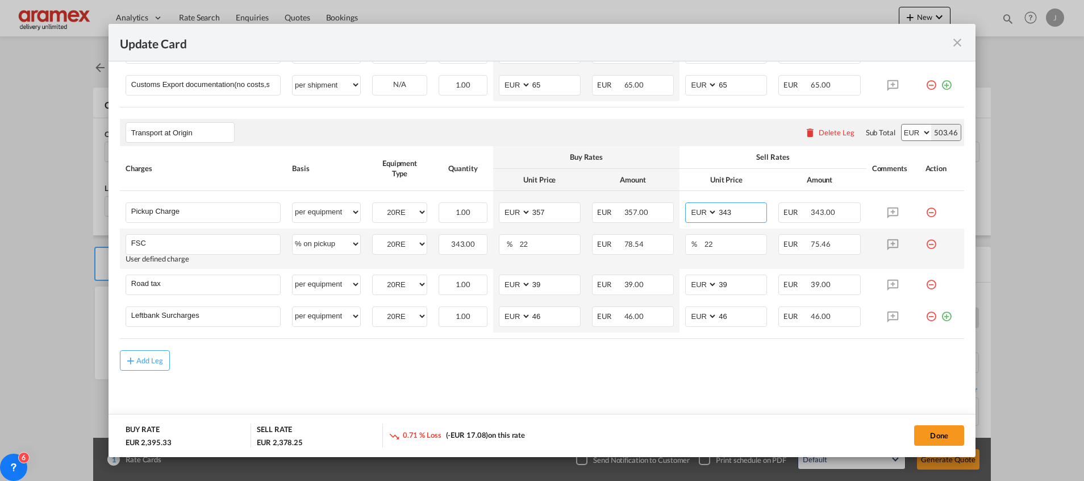
paste input "57"
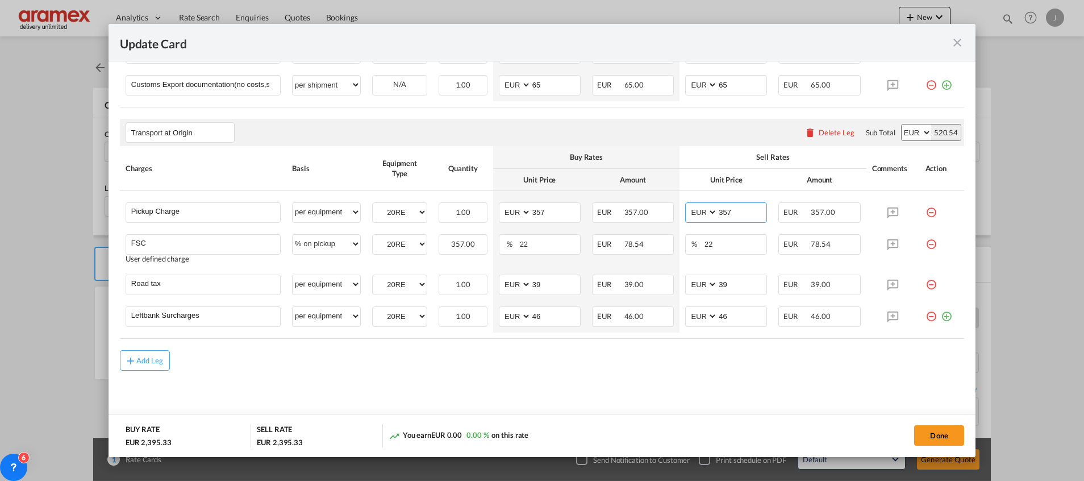
type input "357"
click at [351, 385] on md-content "Main Freight Please enter leg name Leg Name Already Exists Delete Leg Sub Total…" at bounding box center [542, 58] width 845 height 744
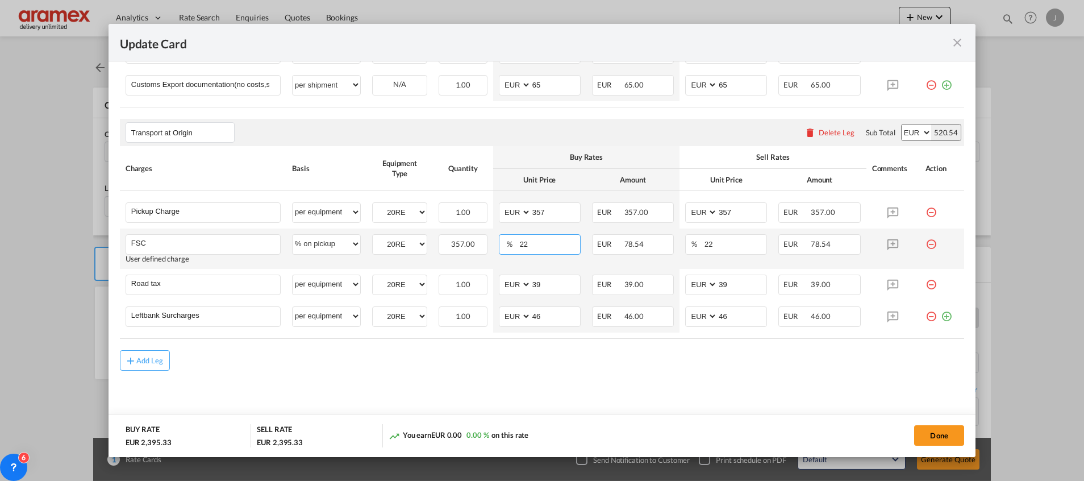
drag, startPoint x: 530, startPoint y: 242, endPoint x: 500, endPoint y: 241, distance: 30.1
click at [500, 241] on md-input-container "% 22" at bounding box center [540, 244] width 82 height 20
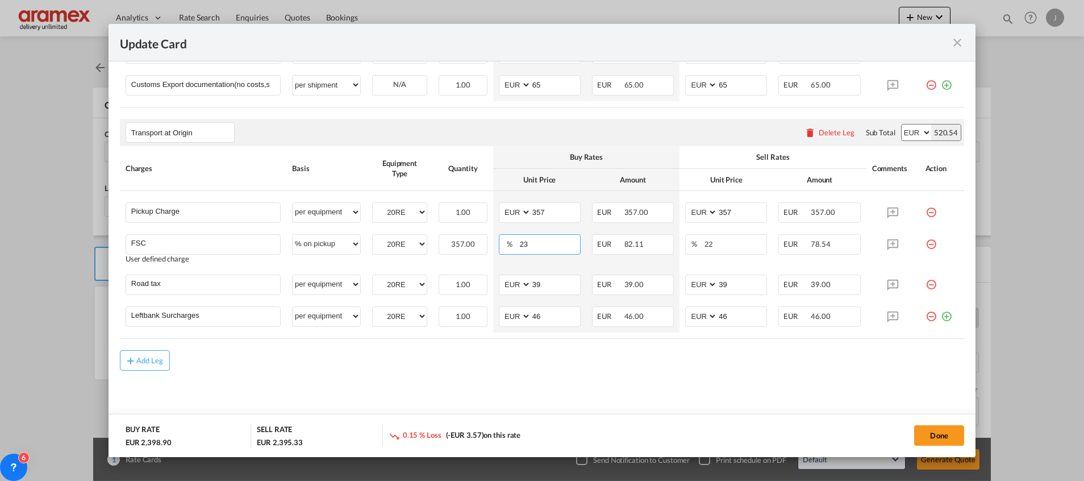
type input "23"
click at [411, 366] on div "Add Leg" at bounding box center [542, 360] width 845 height 20
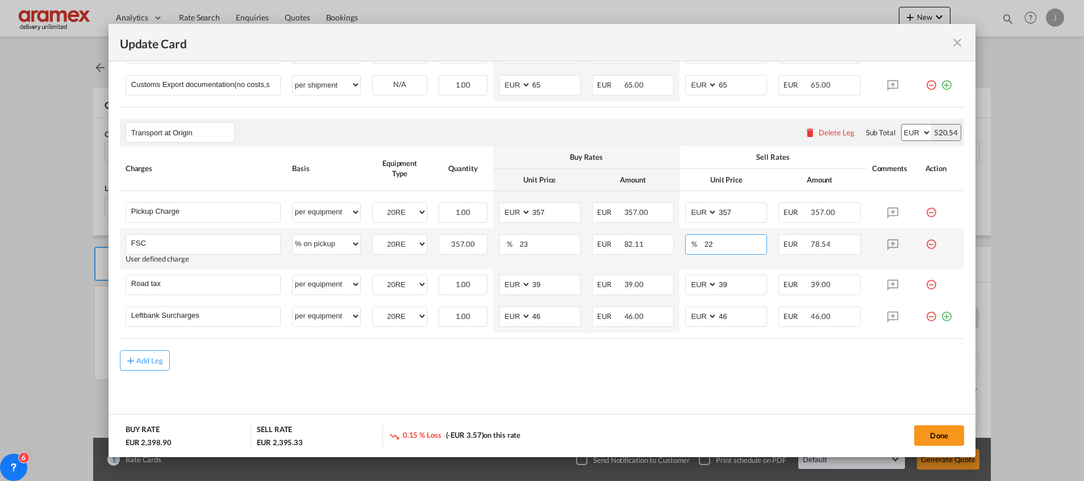
drag, startPoint x: 708, startPoint y: 236, endPoint x: 671, endPoint y: 239, distance: 37.1
click at [680, 239] on td "% 22 Please Enter Invalid Input" at bounding box center [726, 248] width 93 height 40
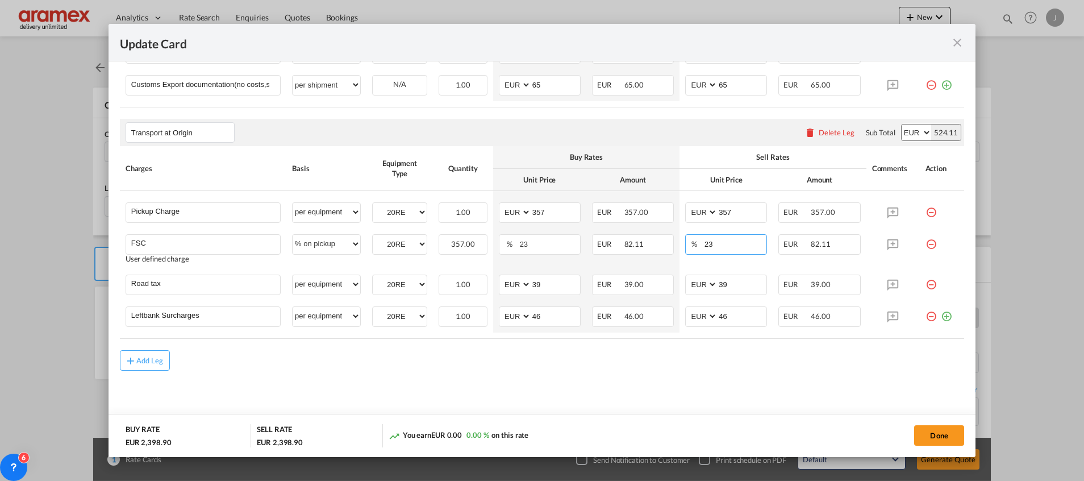
type input "23"
click at [562, 397] on md-content "Main Freight Please enter leg name Leg Name Already Exists Delete Leg Sub Total…" at bounding box center [542, 58] width 845 height 744
drag, startPoint x: 544, startPoint y: 280, endPoint x: 512, endPoint y: 282, distance: 31.9
click at [513, 282] on md-input-container "AED AFN ALL AMD ANG AOA ARS AUD AWG AZN BAM BBD BDT BGN BHD BIF BMD BND [PERSON…" at bounding box center [540, 285] width 82 height 20
drag, startPoint x: 558, startPoint y: 284, endPoint x: 512, endPoint y: 284, distance: 46.6
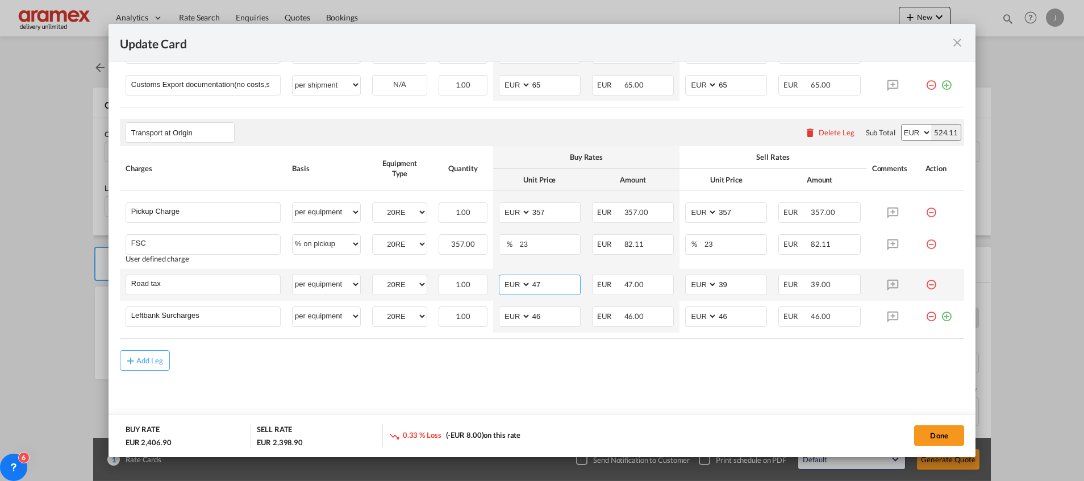
click at [512, 284] on md-input-container "AED AFN ALL AMD ANG AOA ARS AUD AWG AZN BAM BBD BDT BGN BHD BIF BMD BND [PERSON…" at bounding box center [540, 285] width 82 height 20
type input "47"
drag, startPoint x: 733, startPoint y: 284, endPoint x: 692, endPoint y: 285, distance: 41.5
click at [692, 285] on md-input-container "AED AFN ALL AMD ANG AOA ARS AUD AWG AZN BAM BBD BDT BGN BHD BIF BMD BND [PERSON…" at bounding box center [726, 285] width 82 height 20
paste input "47"
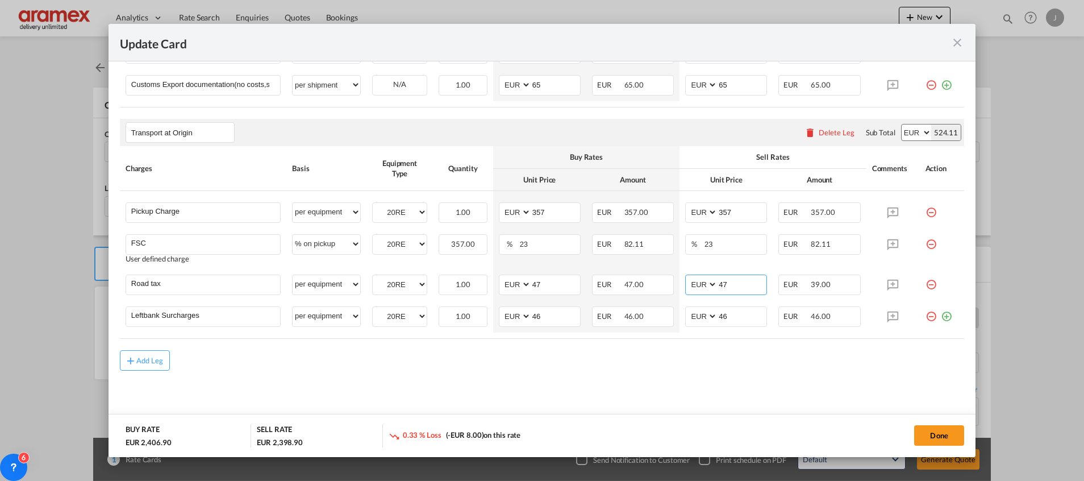
type input "47"
click at [608, 381] on md-content "Main Freight Please enter leg name Leg Name Already Exists Delete Leg Sub Total…" at bounding box center [542, 58] width 845 height 744
click at [941, 316] on md-icon "icon-plus-circle-outline green-400-fg" at bounding box center [946, 311] width 11 height 11
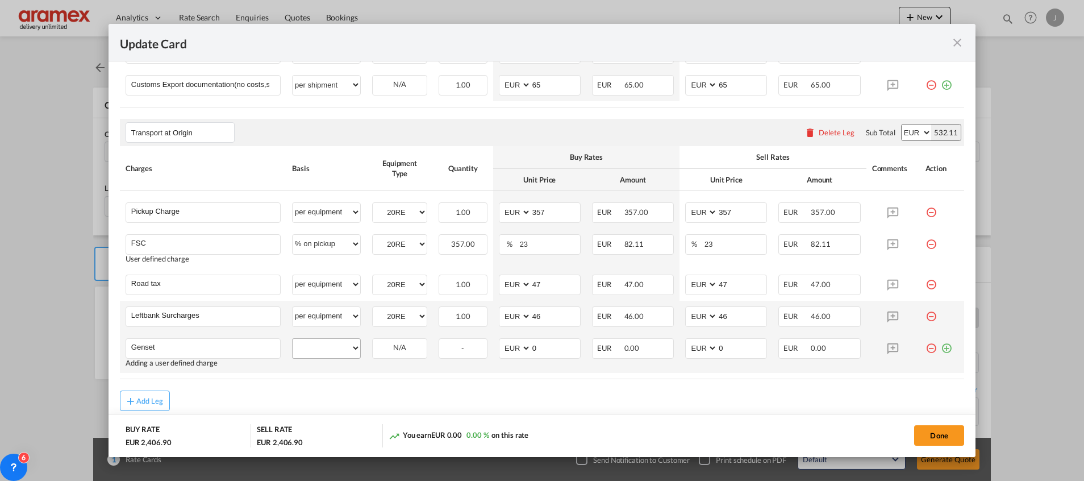
type input "Genset"
drag, startPoint x: 319, startPoint y: 351, endPoint x: 322, endPoint y: 339, distance: 12.2
click at [319, 351] on select "per equipment per container per B/L per shipping bill per shipment % on pickup …" at bounding box center [327, 348] width 68 height 18
select select "per equipment"
click at [293, 339] on select "per equipment per container per B/L per shipping bill per shipment % on pickup …" at bounding box center [327, 348] width 68 height 18
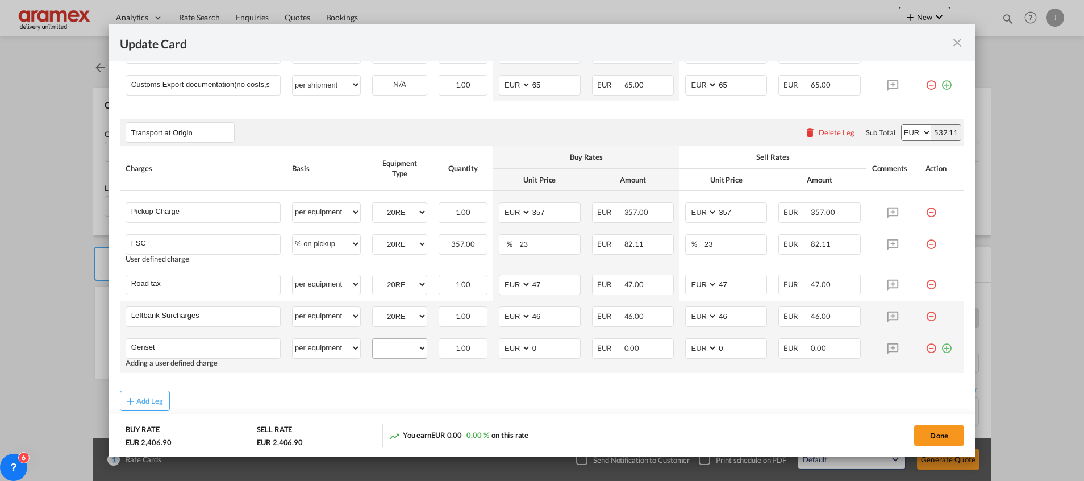
click at [396, 339] on md-input-container "20RE" at bounding box center [400, 347] width 54 height 17
click at [397, 339] on md-input-container "20RE" at bounding box center [400, 347] width 54 height 17
click at [400, 351] on select "20RE" at bounding box center [400, 347] width 54 height 15
select select "20RE"
click at [373, 340] on select "20RE" at bounding box center [400, 347] width 54 height 15
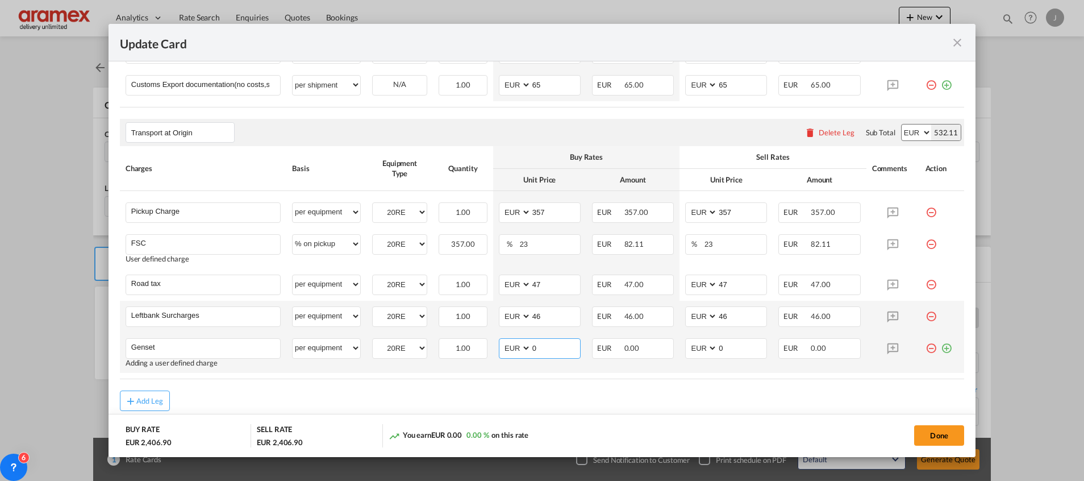
drag, startPoint x: 546, startPoint y: 347, endPoint x: 509, endPoint y: 347, distance: 36.9
click at [510, 347] on md-input-container "AED AFN ALL AMD ANG AOA ARS AUD AWG AZN BAM BBD BDT BGN BHD BIF BMD BND [PERSON…" at bounding box center [540, 348] width 82 height 20
click at [543, 344] on input "116" at bounding box center [555, 347] width 49 height 17
click at [543, 343] on input "116" at bounding box center [555, 347] width 49 height 17
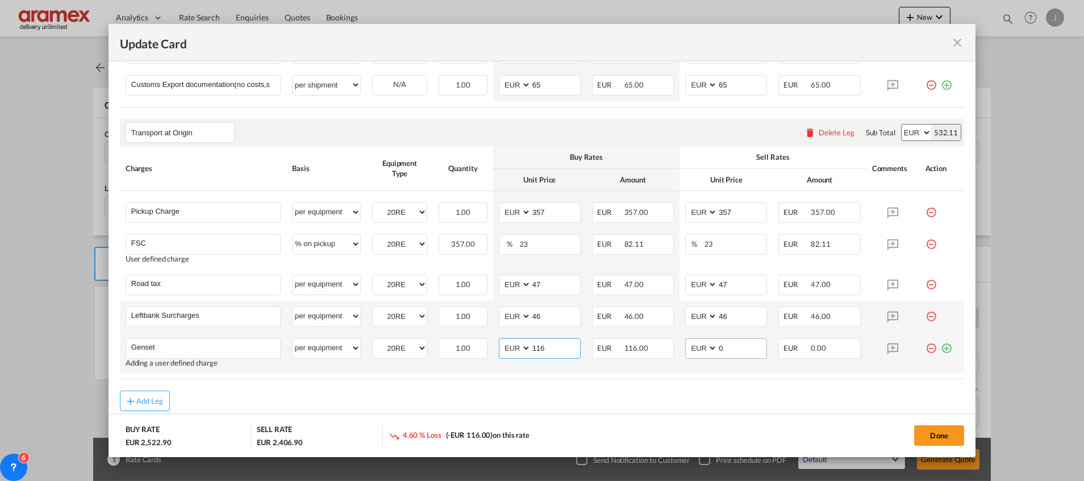
type input "116"
click at [749, 353] on input "0" at bounding box center [742, 347] width 49 height 17
paste input "116"
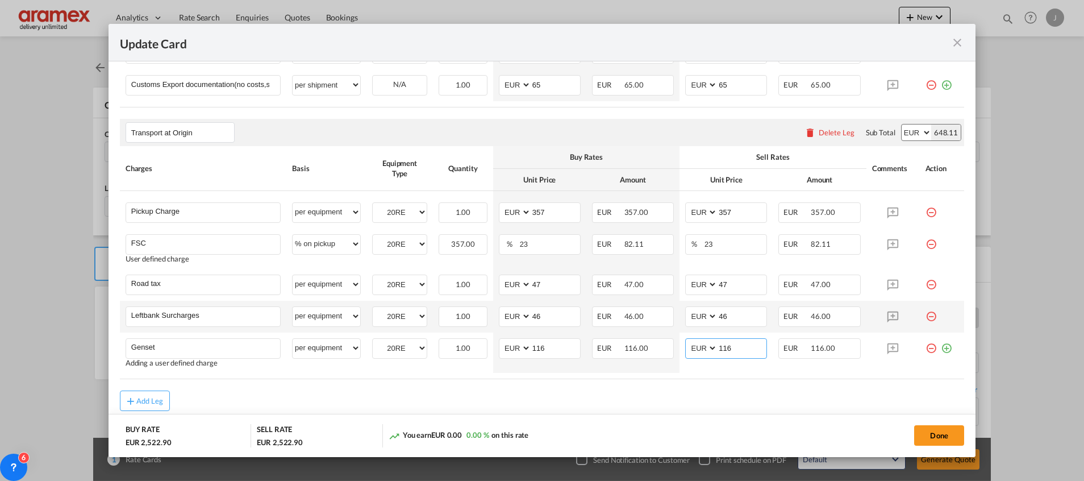
type input "116"
click at [679, 385] on rate-modification "Main Freight Please enter leg name Leg Name Already Exists Delete Leg Sub Total…" at bounding box center [542, 48] width 845 height 725
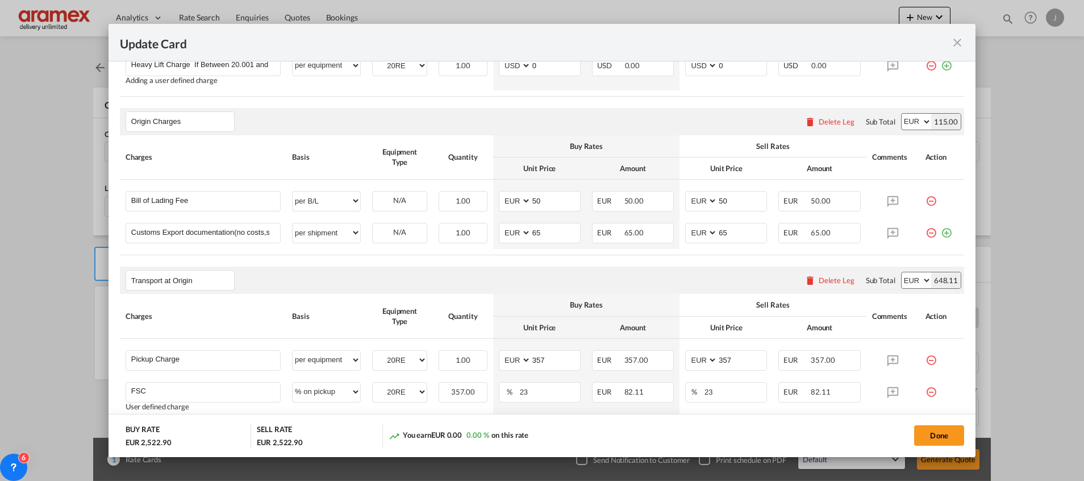
scroll to position [682, 0]
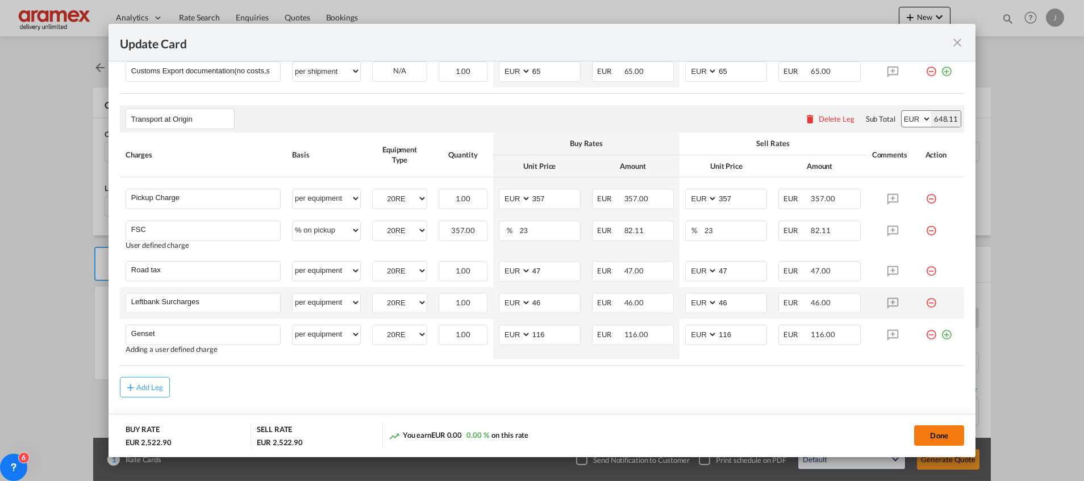
click at [937, 428] on button "Done" at bounding box center [940, 435] width 50 height 20
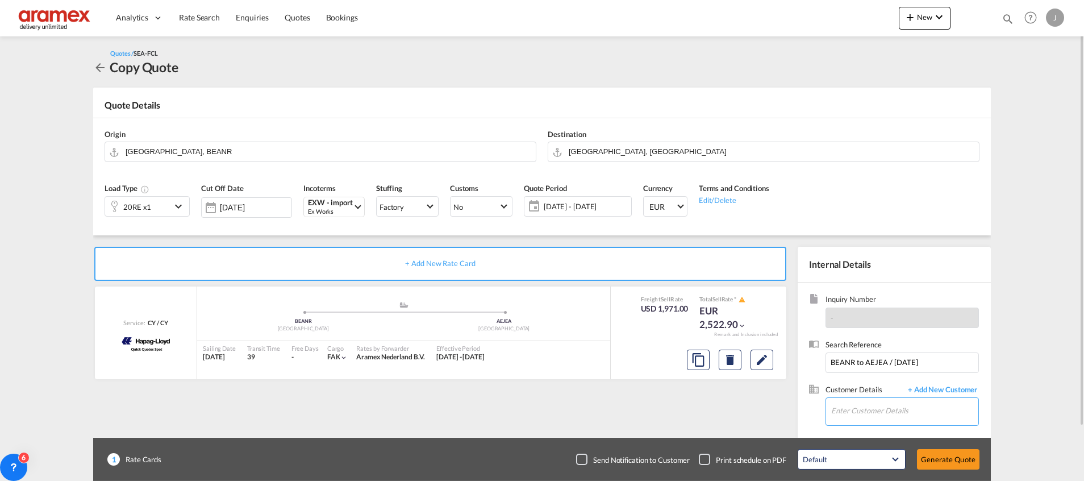
click at [863, 407] on input "Enter Customer Details" at bounding box center [905, 411] width 147 height 26
click at [870, 381] on div "Nusr at Dookhith nusr [EMAIL_ADDRESS][DOMAIN_NAME] | Aramex International LLC. …" at bounding box center [905, 382] width 148 height 31
type input "Aramex International LLC. – [GEOGRAPHIC_DATA], [PERSON_NAME], [EMAIL_ADDRESS][D…"
click at [574, 207] on span "[DATE] - [DATE]" at bounding box center [586, 206] width 85 height 10
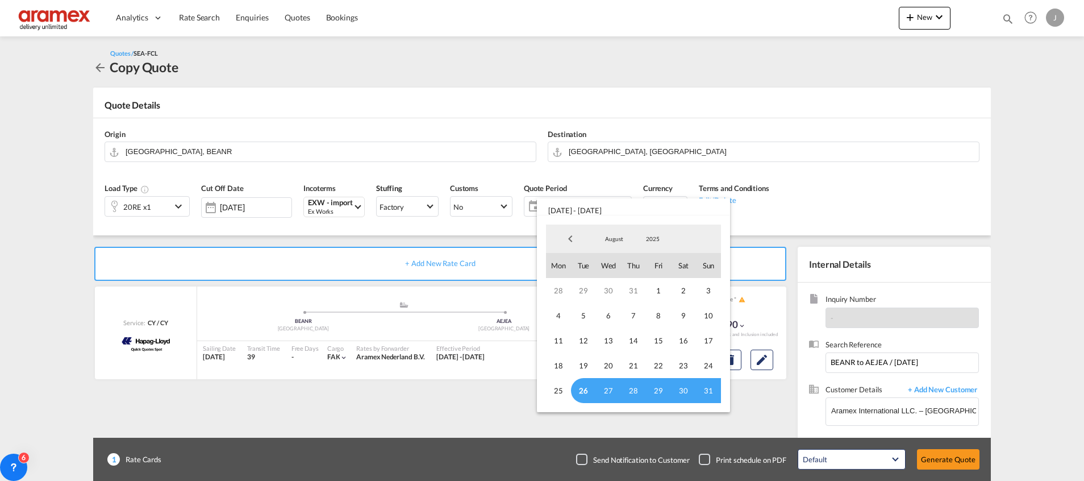
click at [584, 393] on span "26" at bounding box center [583, 390] width 25 height 25
click at [585, 393] on span "26" at bounding box center [583, 390] width 25 height 25
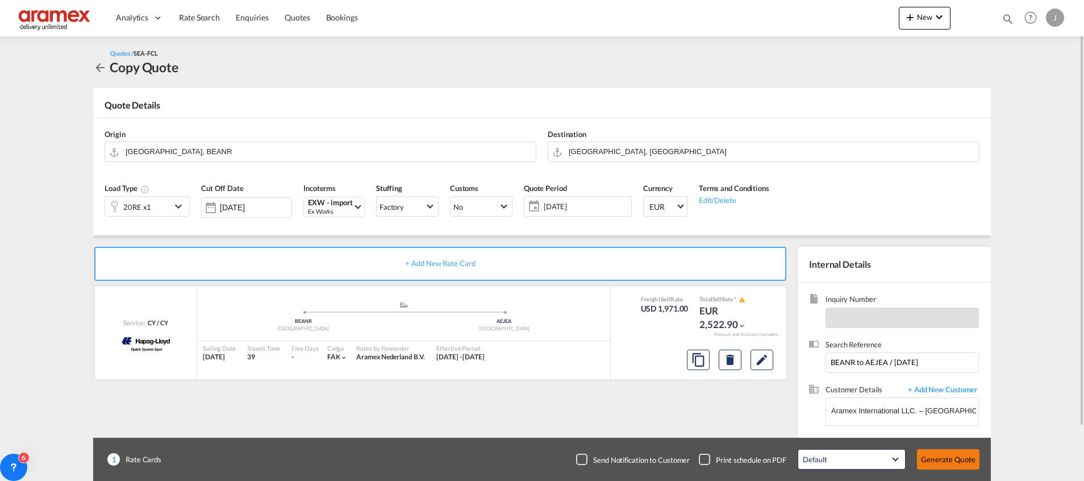
click at [937, 460] on button "Generate Quote" at bounding box center [948, 459] width 63 height 20
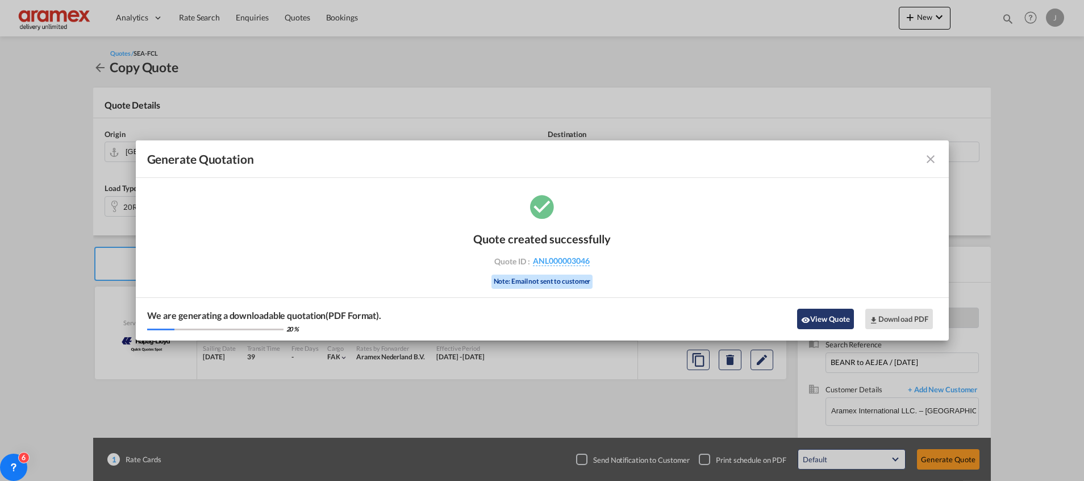
click at [817, 318] on button "View Quote" at bounding box center [825, 319] width 57 height 20
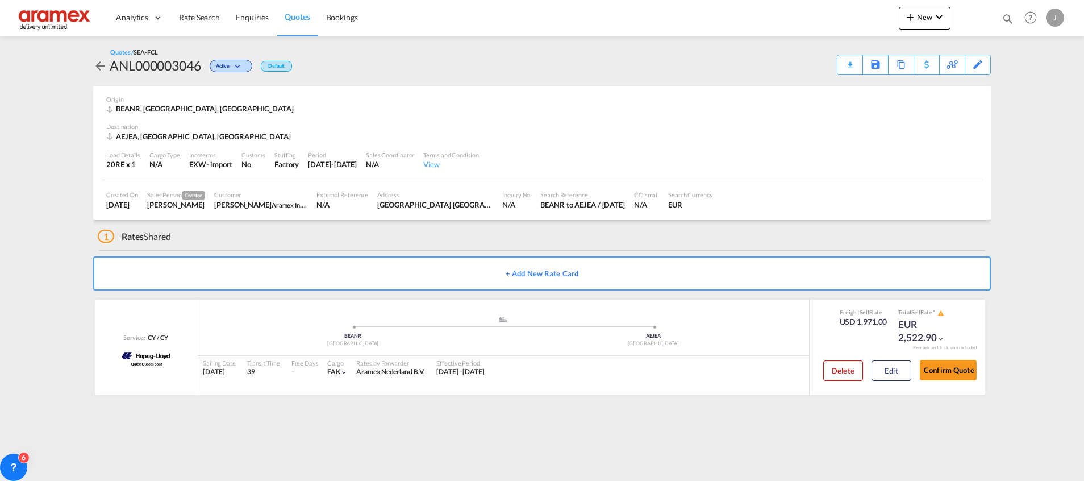
click at [0, 0] on div "Download Quote" at bounding box center [0, 0] width 0 height 0
click at [888, 367] on button "Edit" at bounding box center [892, 370] width 40 height 20
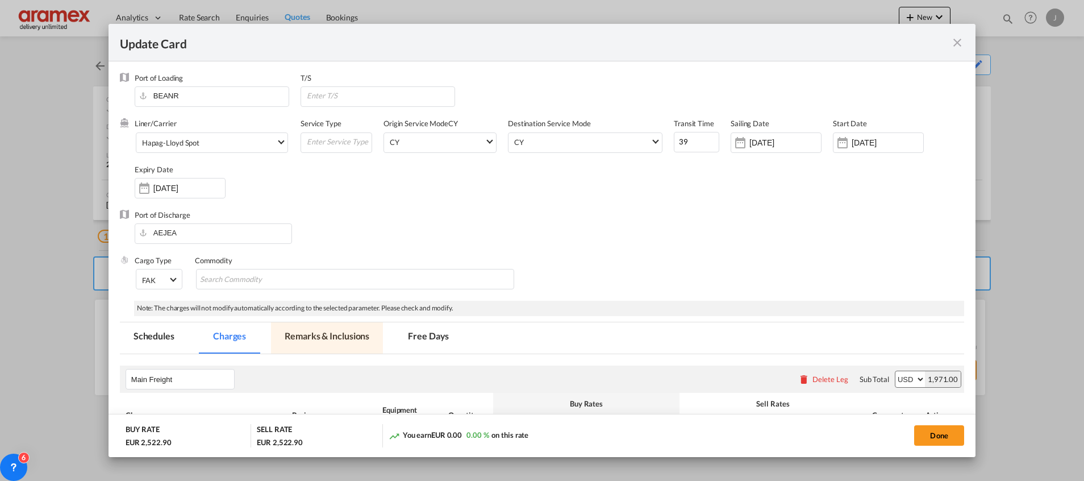
click at [310, 334] on md-tab-item "Remarks & Inclusions" at bounding box center [327, 337] width 112 height 31
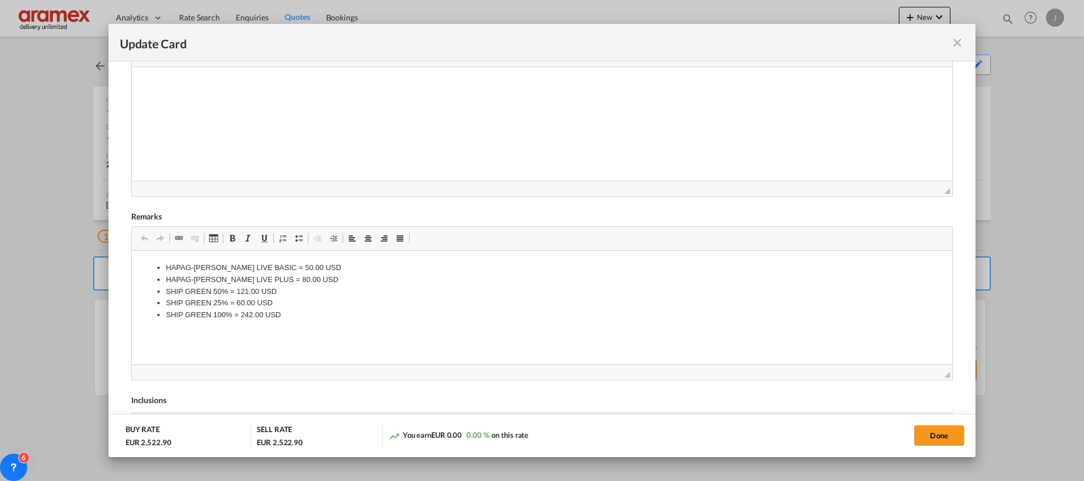
scroll to position [508, 0]
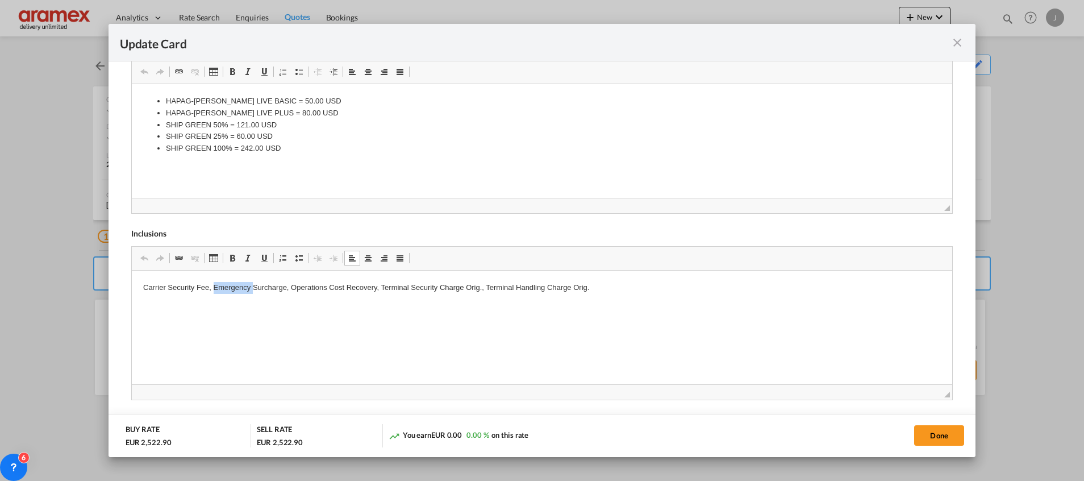
click at [219, 285] on p "Carrier Security Fee, Emergency Surcharge, Operations Cost Recovery, Terminal S…" at bounding box center [542, 288] width 798 height 12
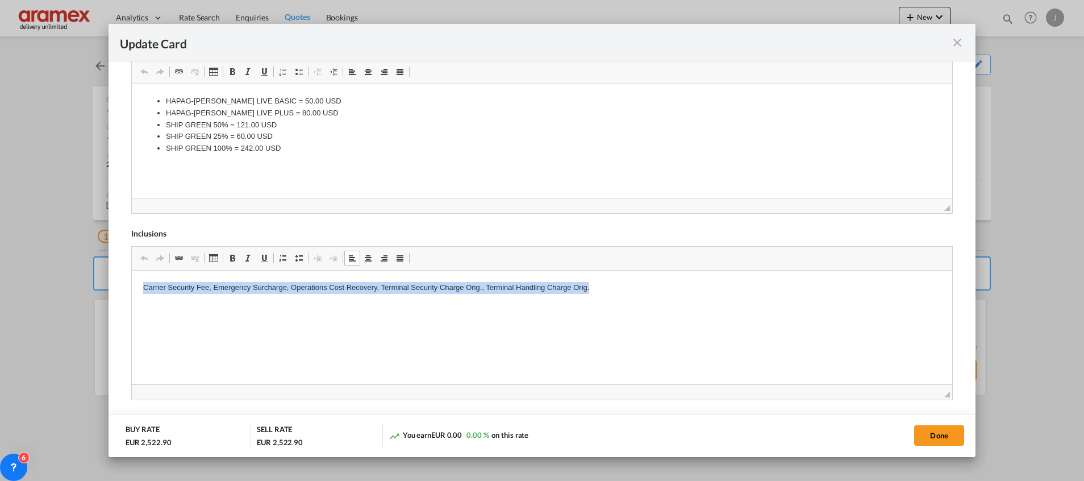
click at [219, 285] on p "Carrier Security Fee, Emergency Surcharge, Operations Cost Recovery, Terminal S…" at bounding box center [542, 288] width 798 height 12
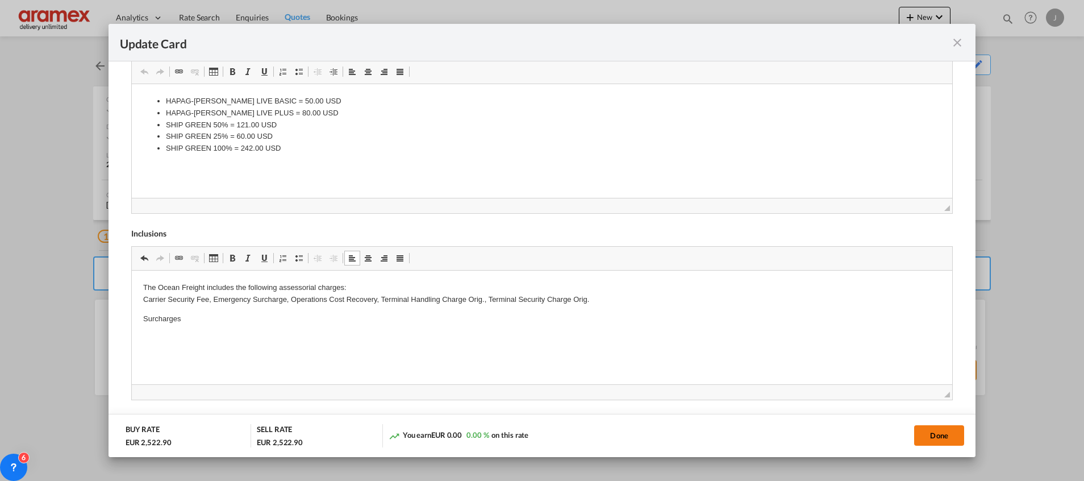
click at [937, 438] on button "Done" at bounding box center [940, 435] width 50 height 20
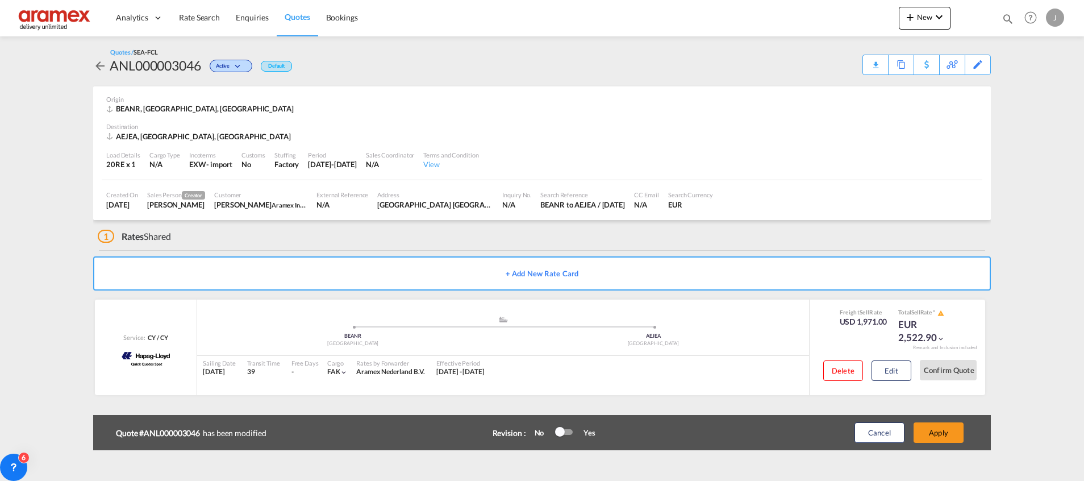
scroll to position [162, 0]
click at [937, 437] on button "Apply" at bounding box center [939, 432] width 50 height 20
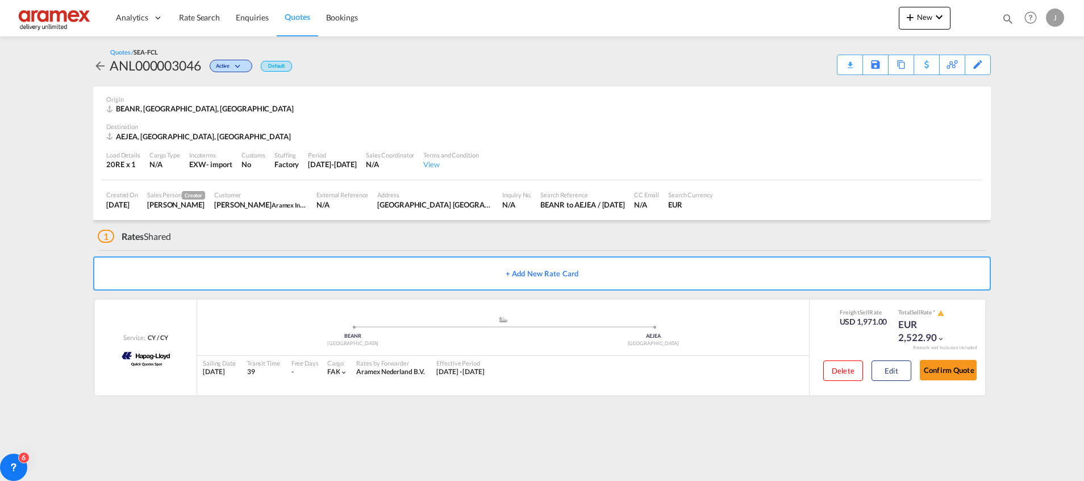
click at [0, 0] on div "Download Quote" at bounding box center [0, 0] width 0 height 0
